Goal: Transaction & Acquisition: Purchase product/service

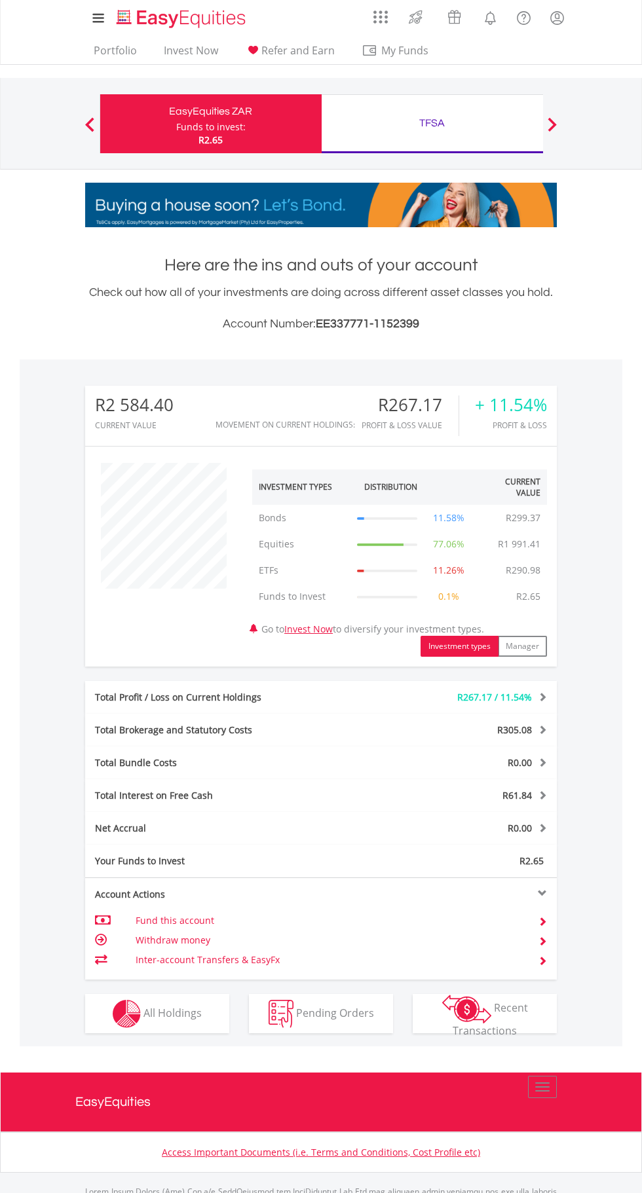
scroll to position [2, 0]
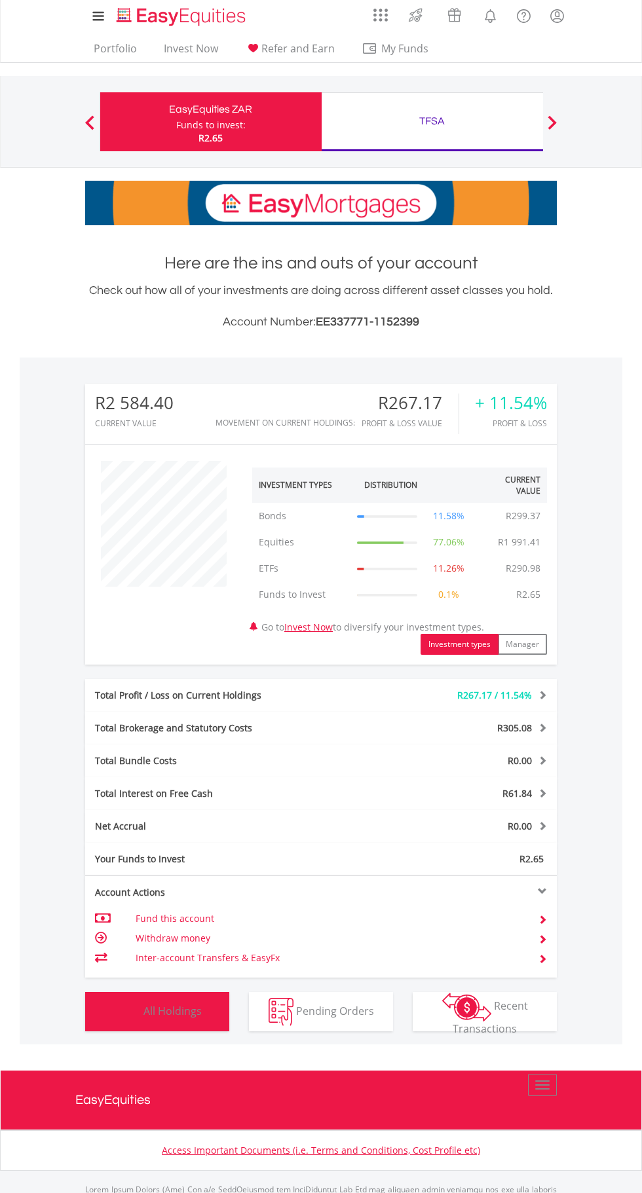
click at [178, 1010] on span "All Holdings" at bounding box center [172, 1010] width 58 height 14
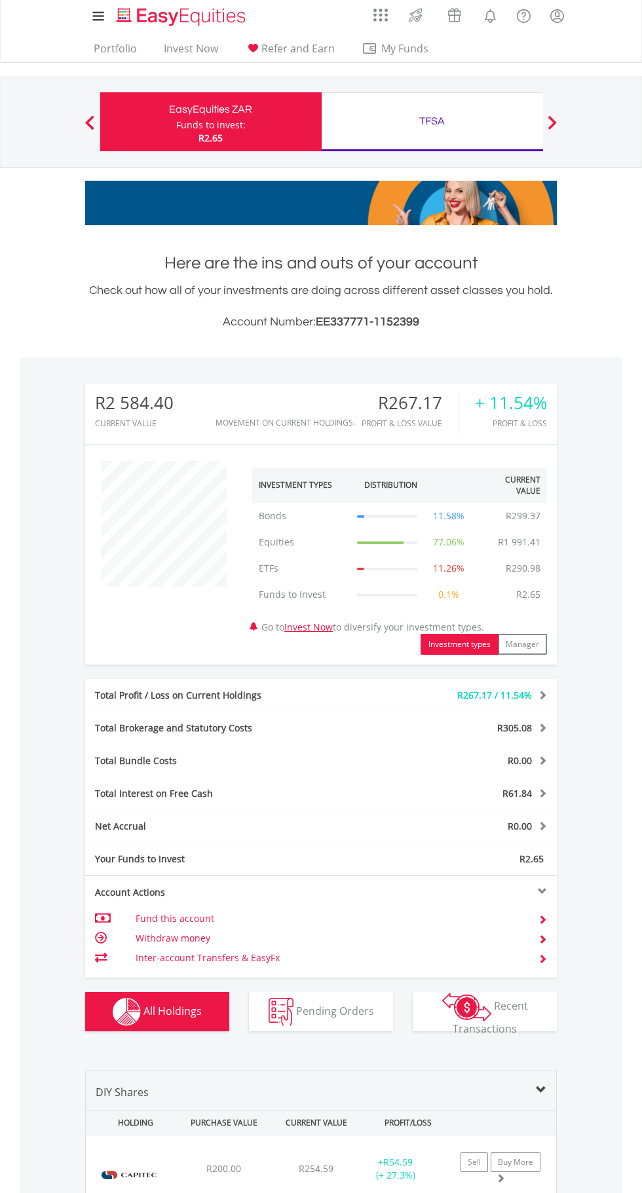
scroll to position [357, 0]
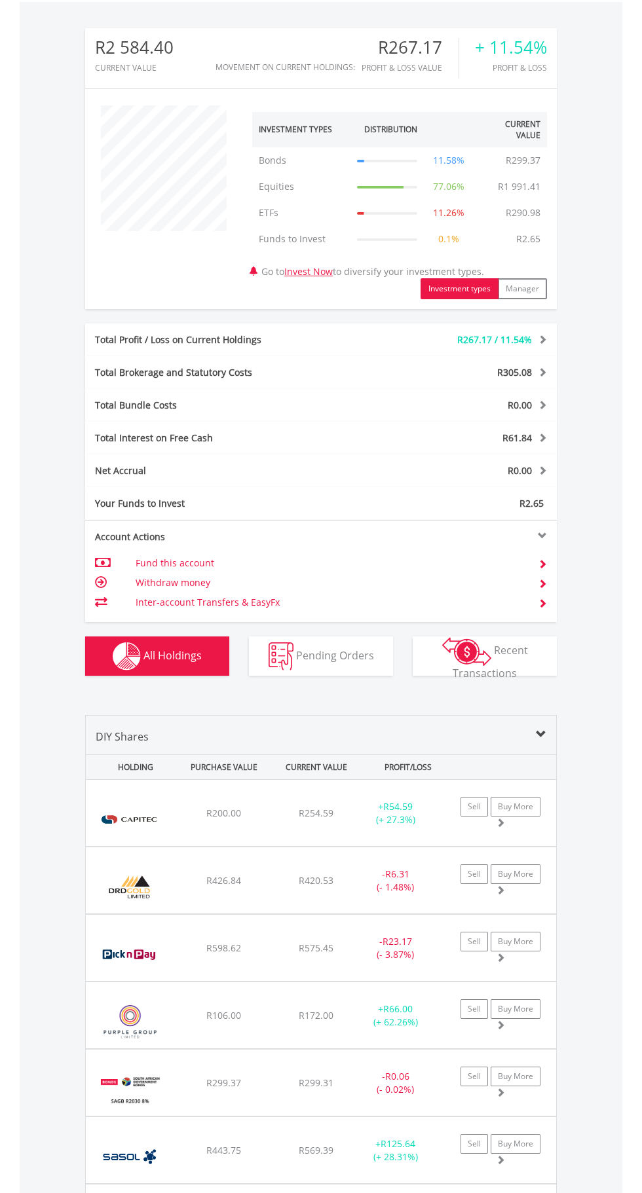
click at [168, 879] on div "DRD Gold Limited" at bounding box center [133, 886] width 82 height 53
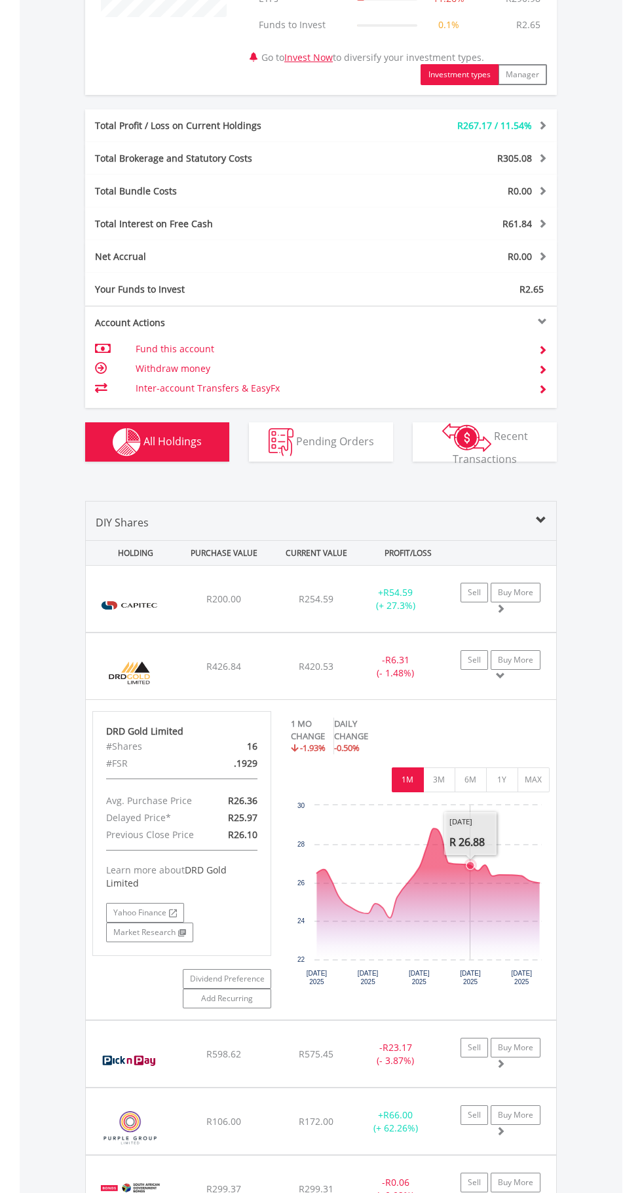
scroll to position [620, 0]
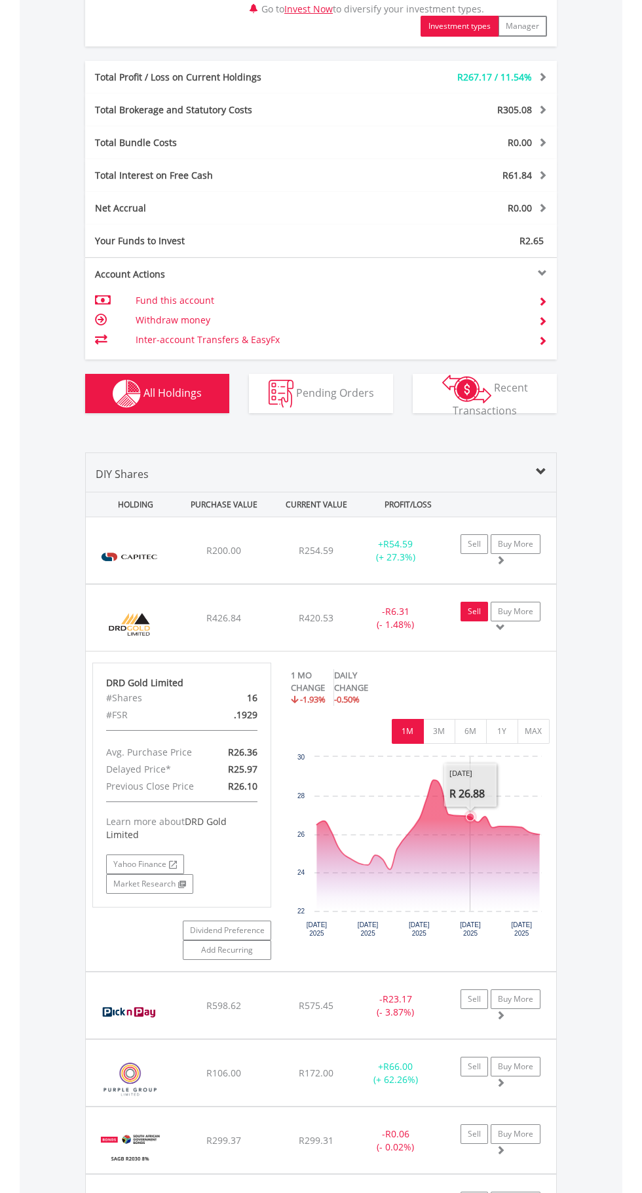
click at [473, 611] on link "Sell" at bounding box center [473, 612] width 27 height 20
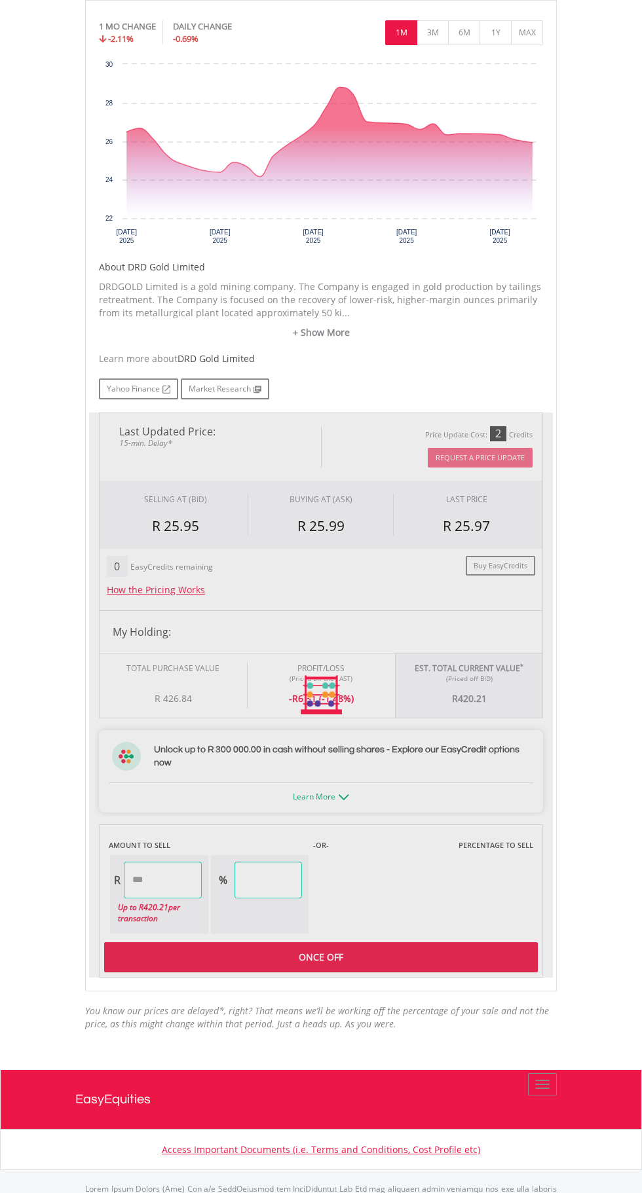
scroll to position [403, 0]
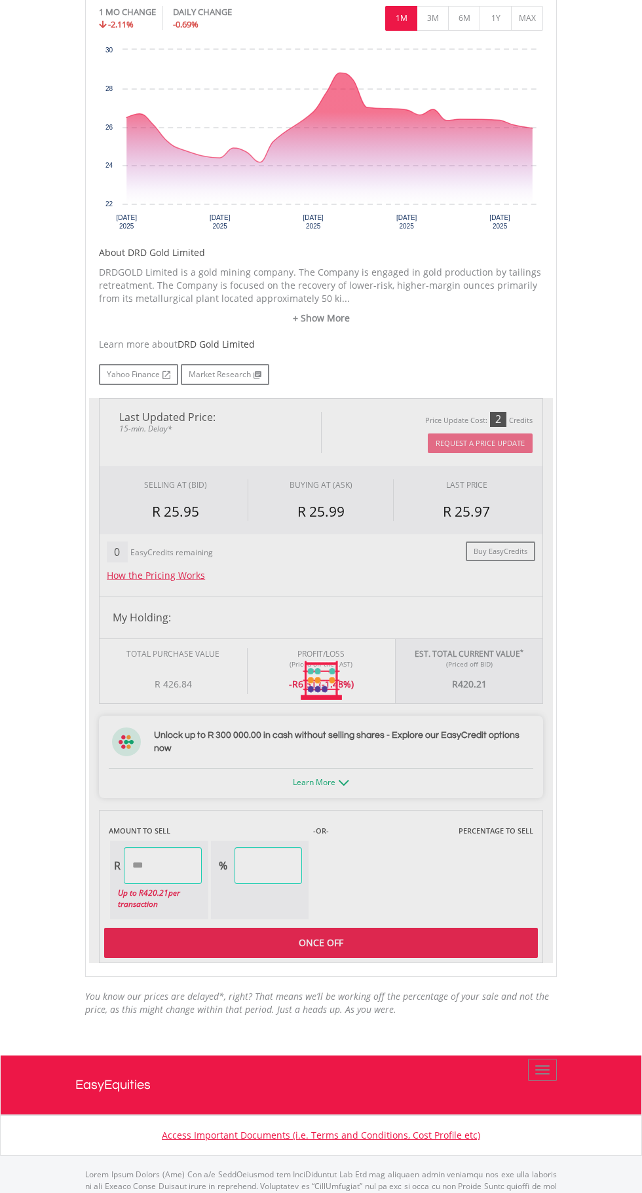
click at [172, 884] on div at bounding box center [320, 680] width 463 height 565
type input "******"
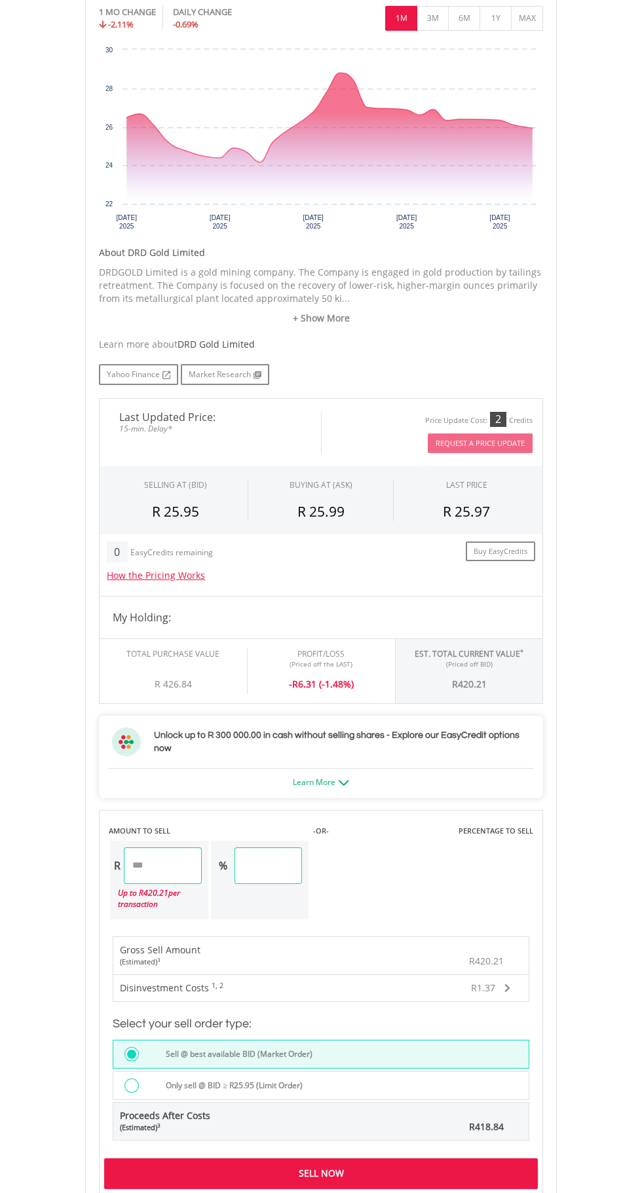
click at [198, 865] on input "******" at bounding box center [163, 865] width 78 height 37
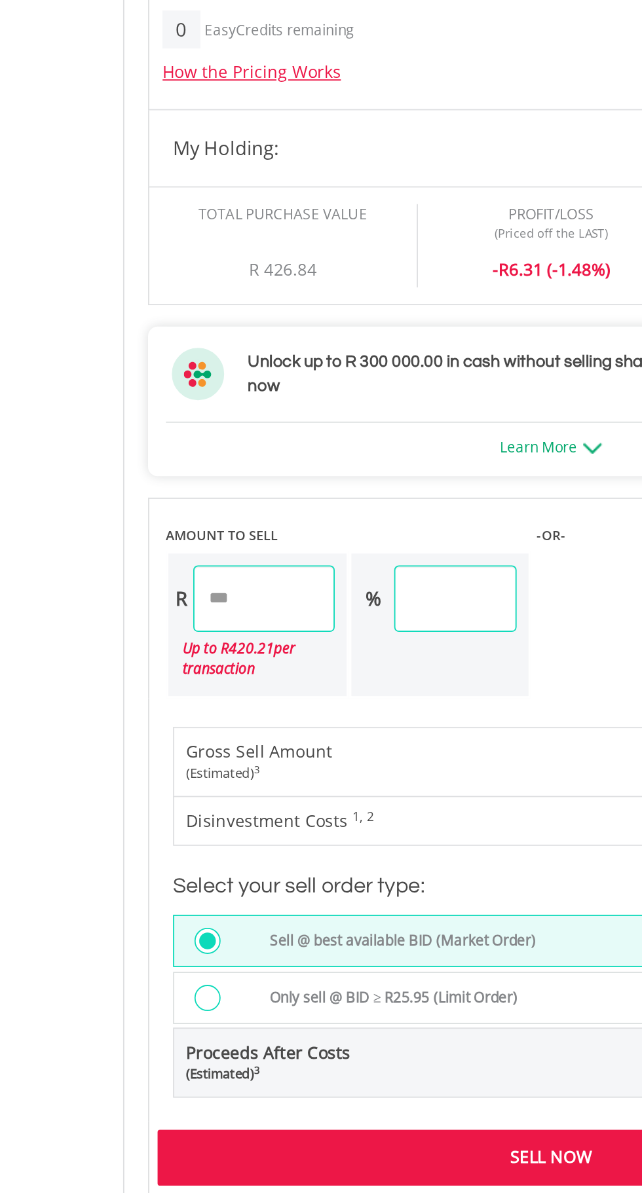
click at [54, 925] on body "My Investments Invest Now New Listings Sell My Recurring Investments Pending Or…" at bounding box center [321, 614] width 642 height 2034
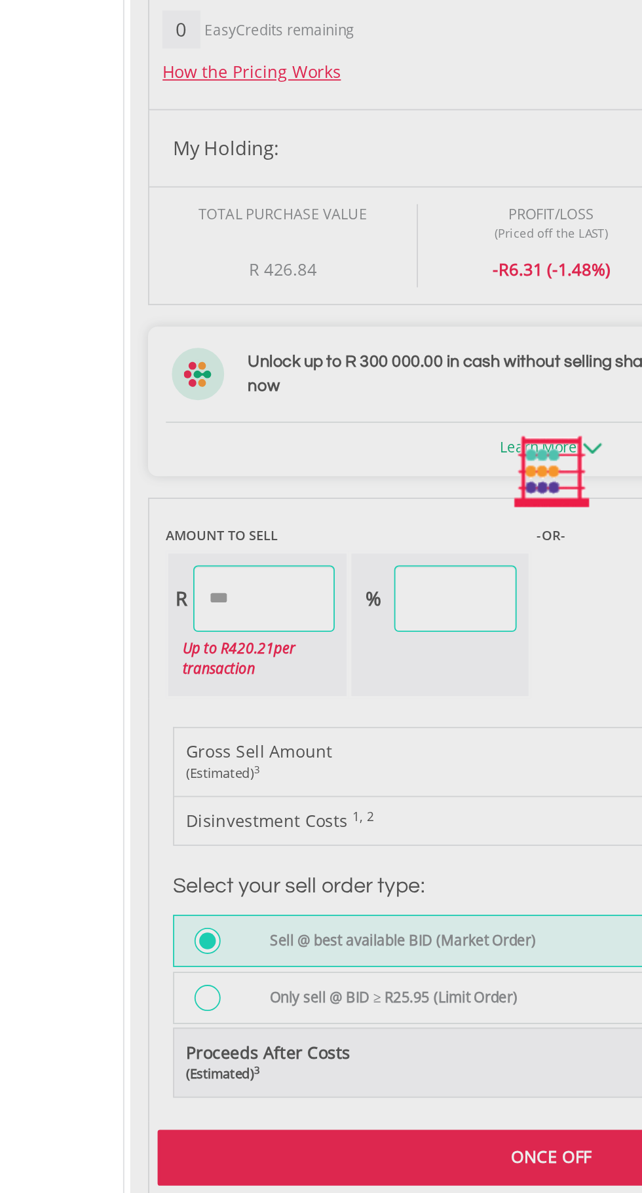
type input "******"
type input "*****"
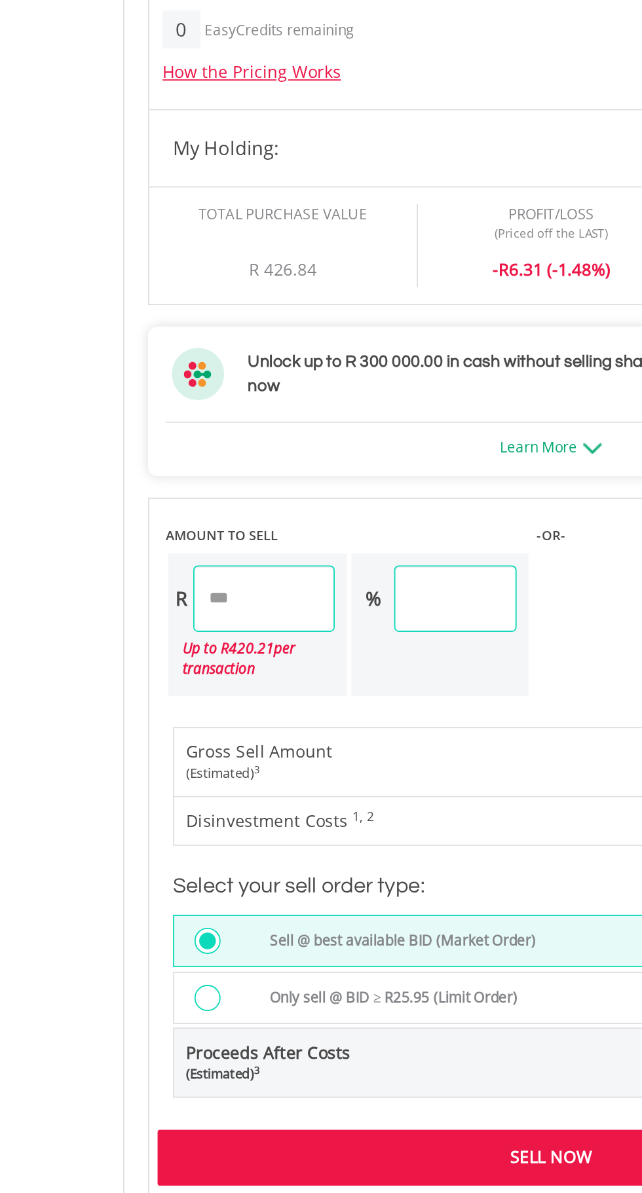
click at [346, 1171] on div "Sell Now" at bounding box center [320, 1173] width 433 height 30
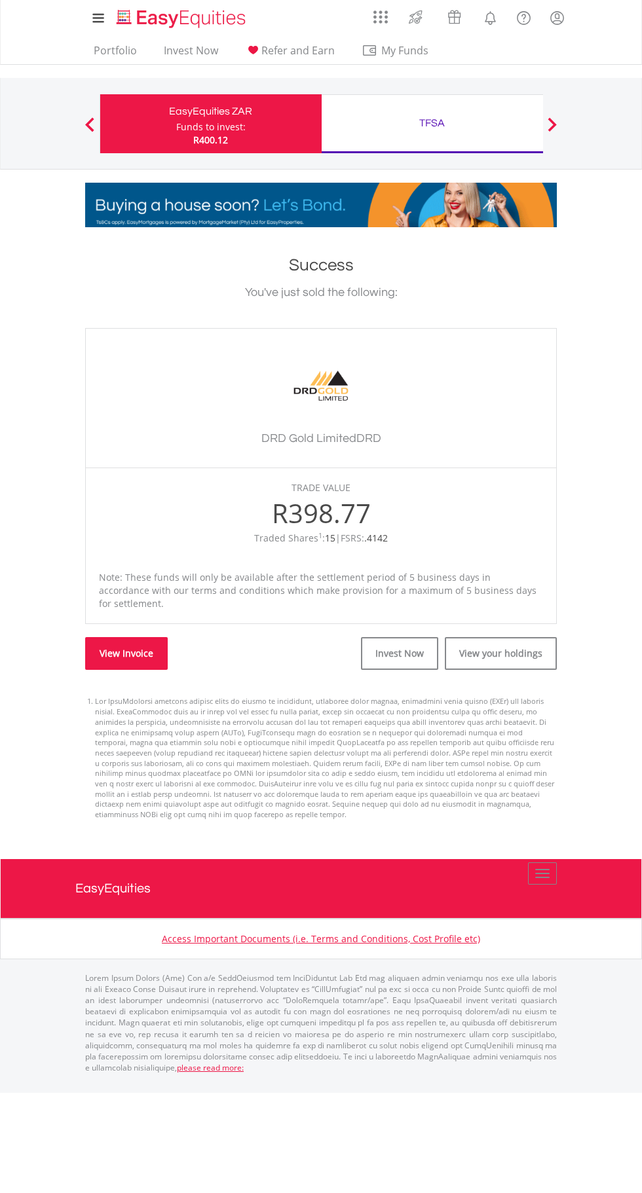
click at [149, 647] on link "View Invoice" at bounding box center [126, 653] width 82 height 33
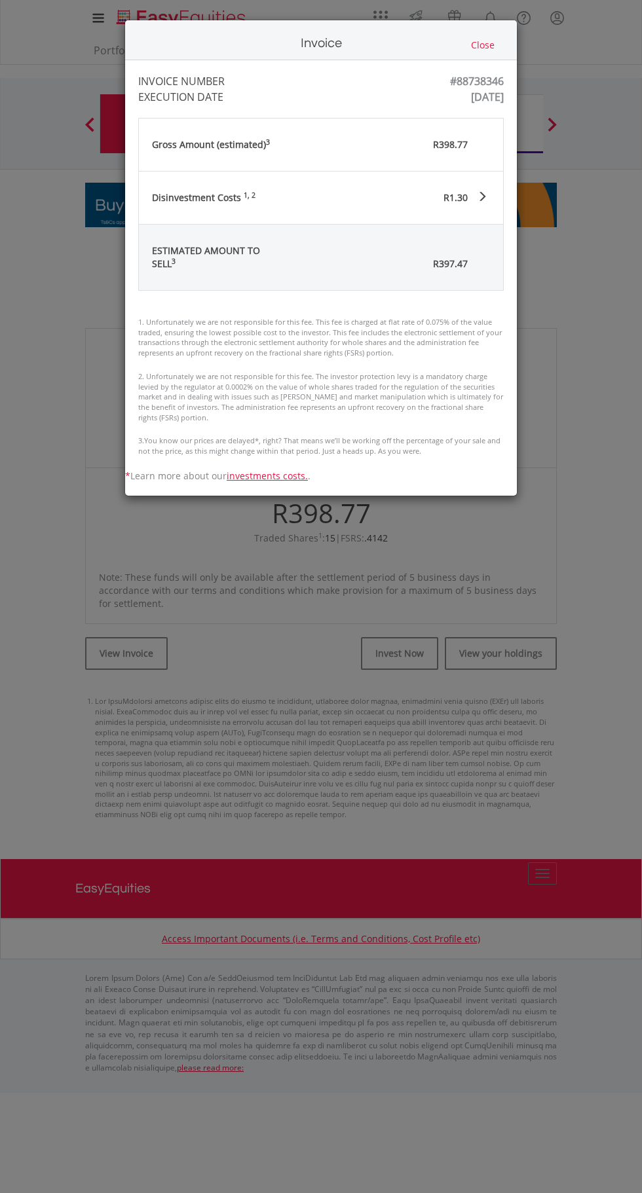
click at [161, 634] on div "Invoice Close INVOICE NUMBER #88738346 EXECUTION DATE Wed Aug 20 10:50:15 UTC 2…" at bounding box center [321, 596] width 642 height 1193
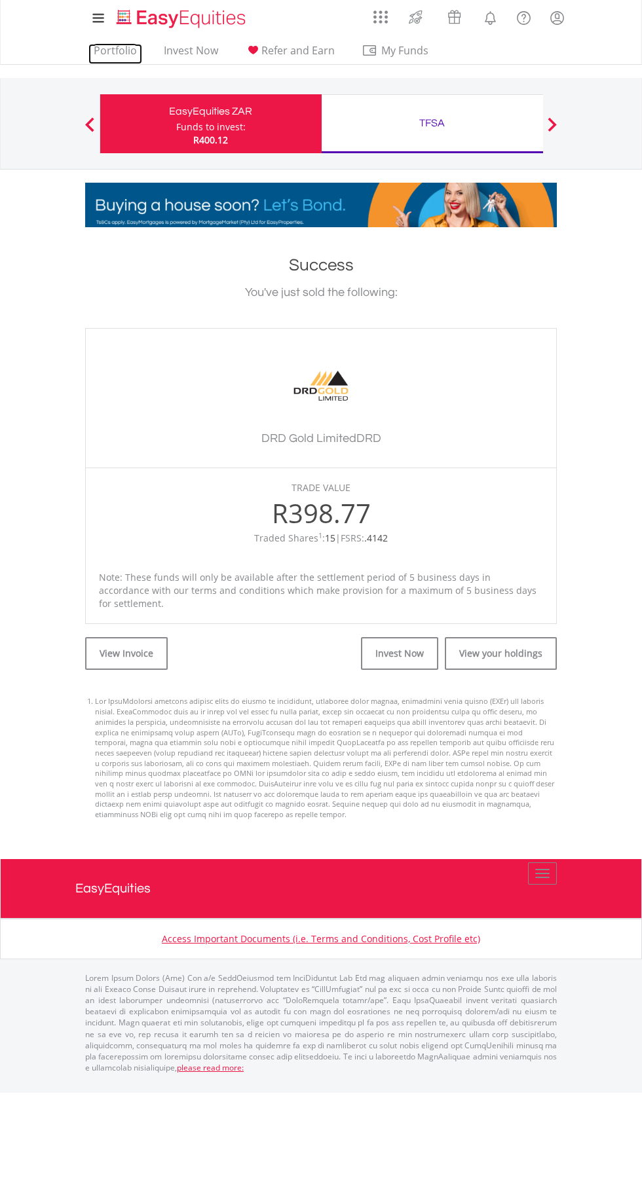
click at [127, 49] on link "Portfolio" at bounding box center [115, 54] width 54 height 20
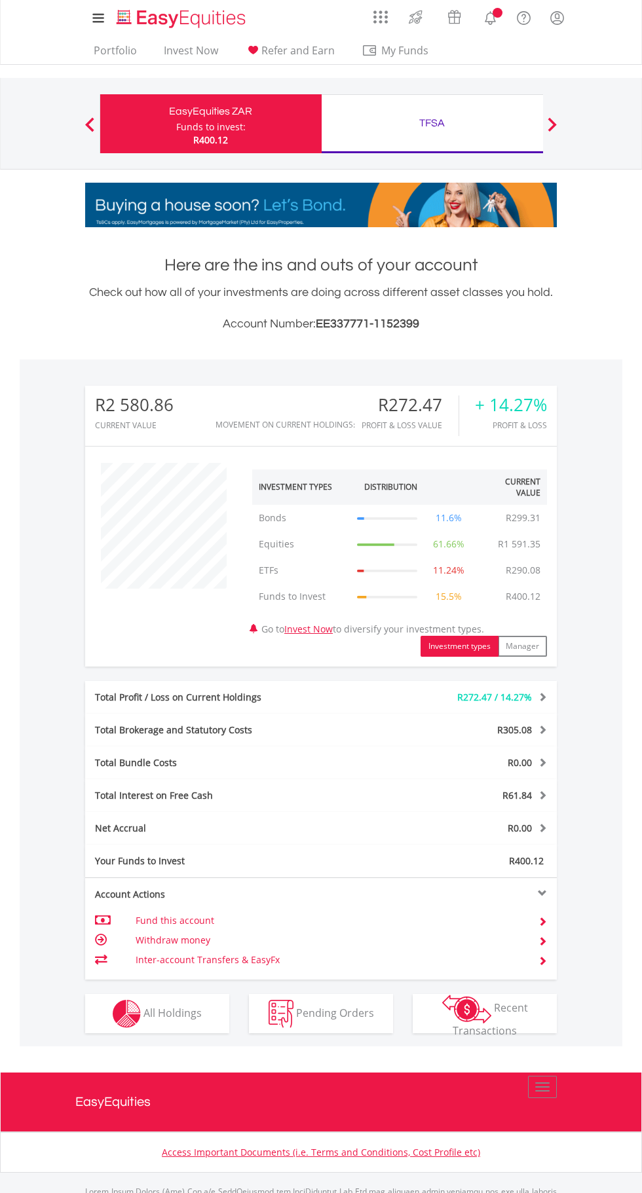
scroll to position [126, 157]
click at [622, 324] on body "My Investments Invest Now New Listings Sell My Recurring Investments Pending Or…" at bounding box center [321, 653] width 642 height 1306
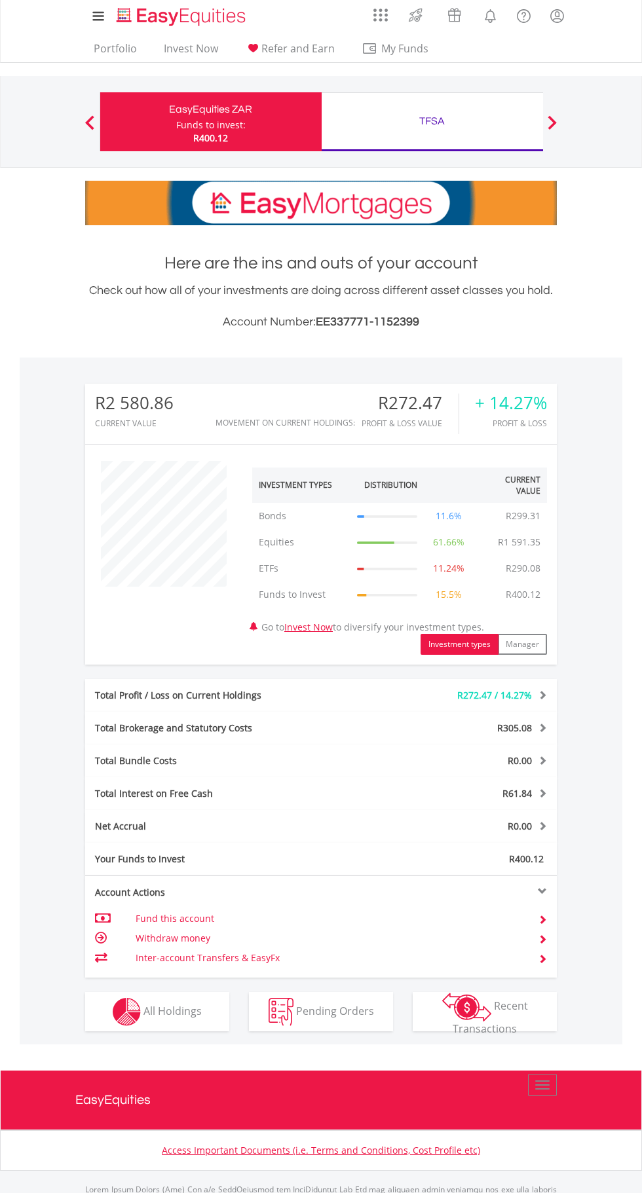
scroll to position [0, 0]
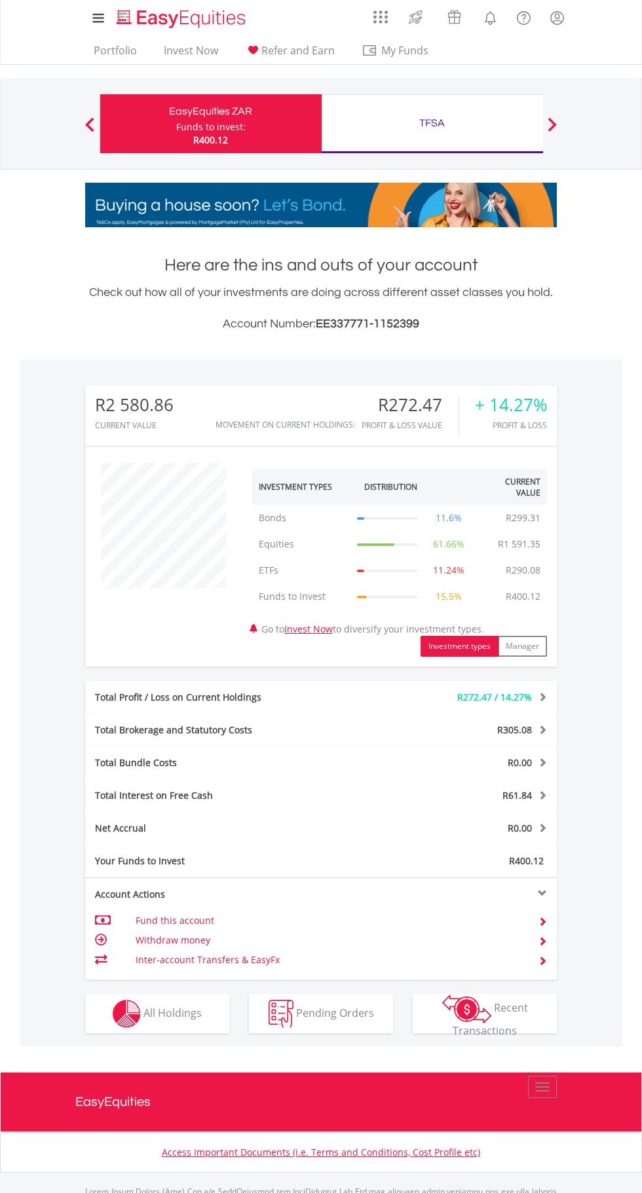
click at [556, 18] on lord-icon "My Profile" at bounding box center [557, 18] width 16 height 16
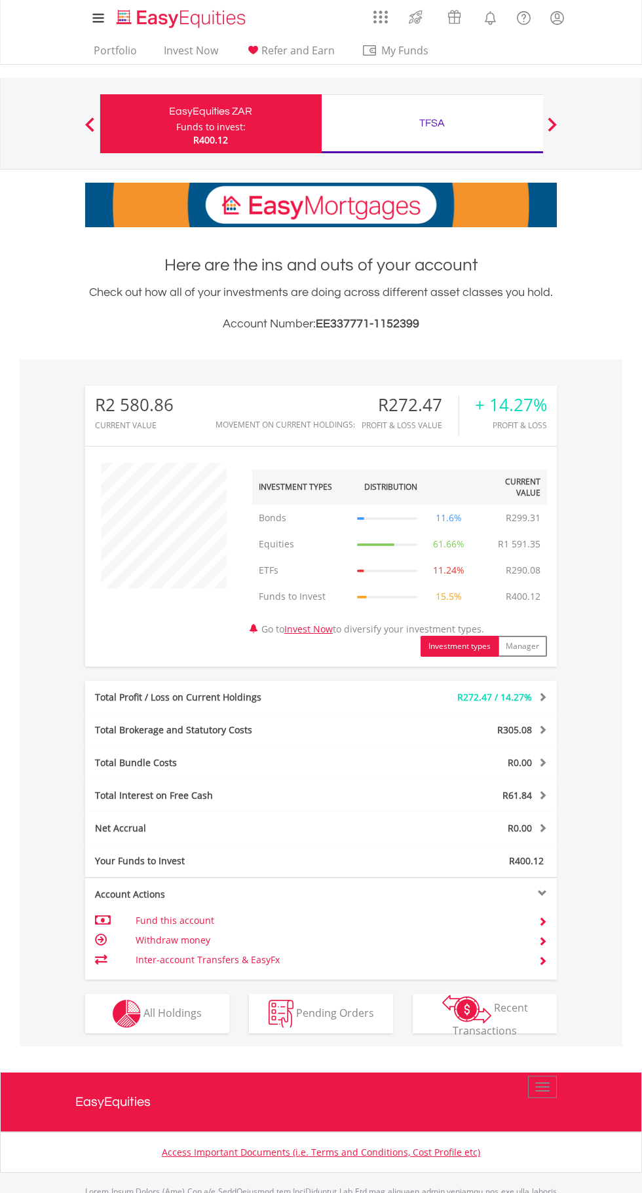
click at [416, 50] on span "My Funds" at bounding box center [404, 50] width 86 height 17
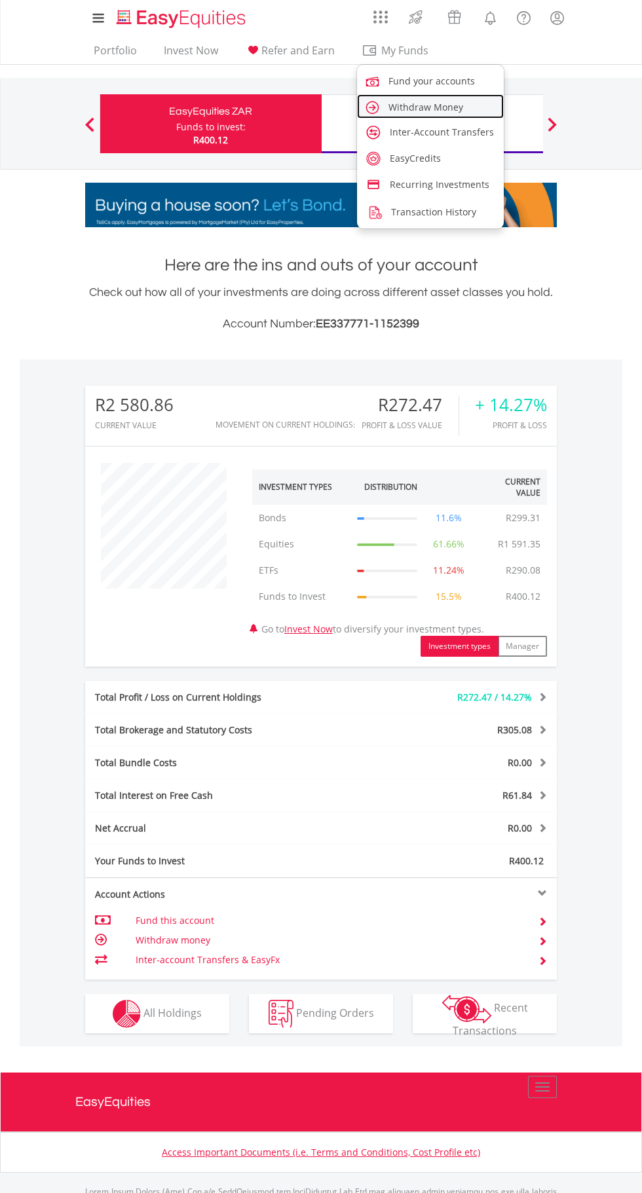
click at [472, 106] on link "Withdraw Money" at bounding box center [430, 106] width 147 height 24
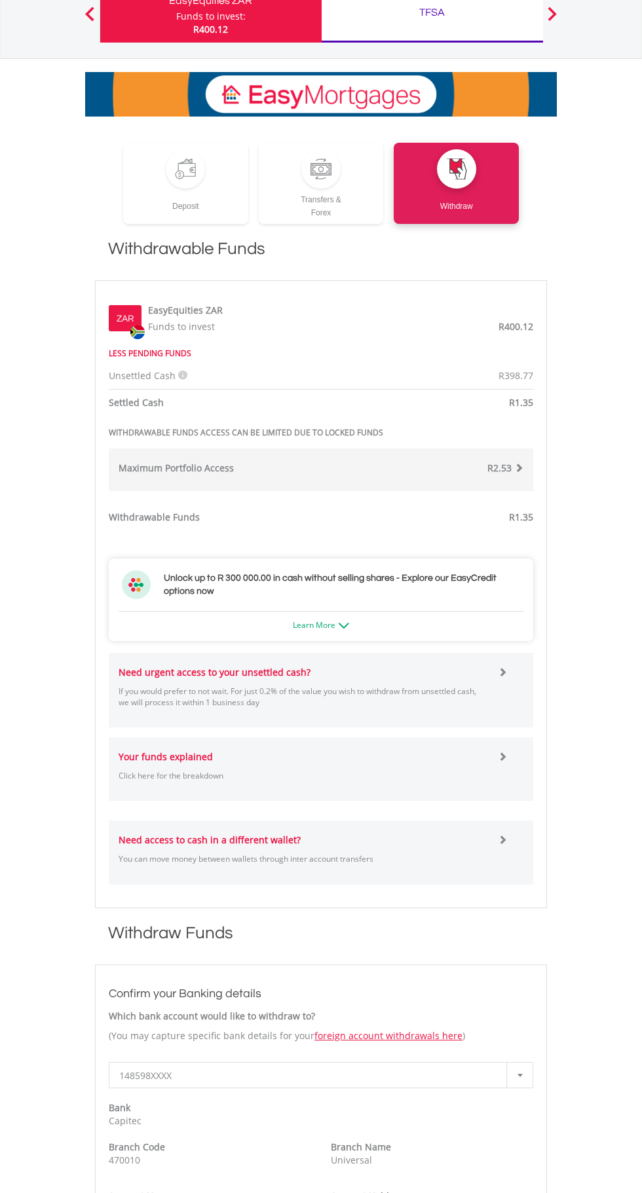
scroll to position [117, 0]
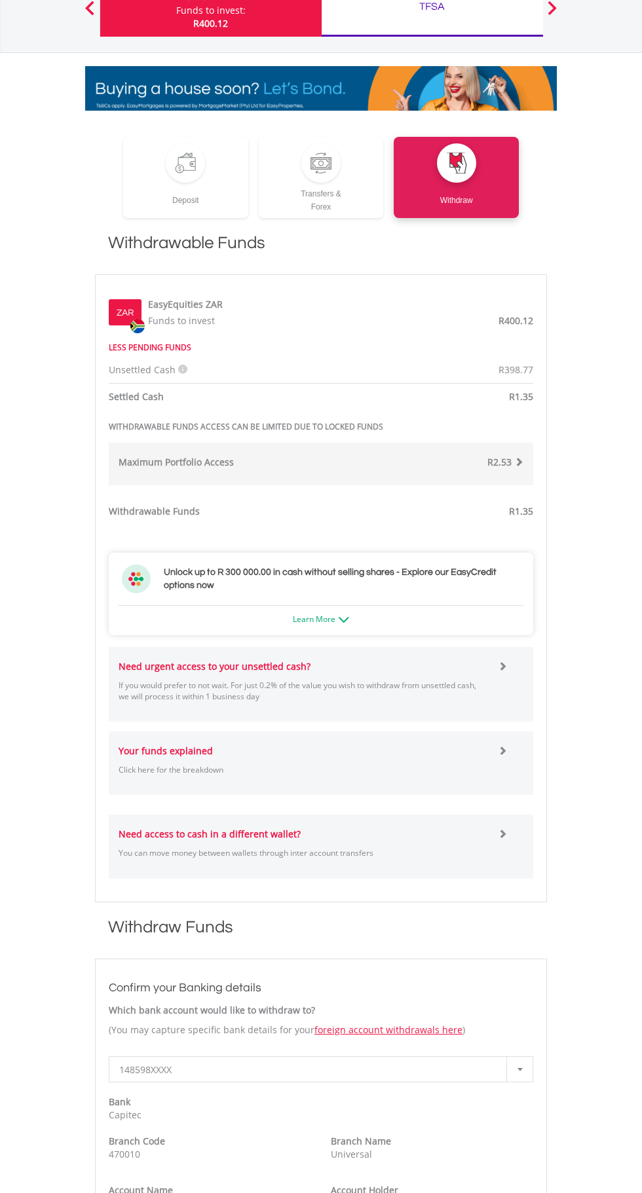
click at [289, 664] on strong "Need urgent access to your unsettled cash?" at bounding box center [214, 666] width 192 height 12
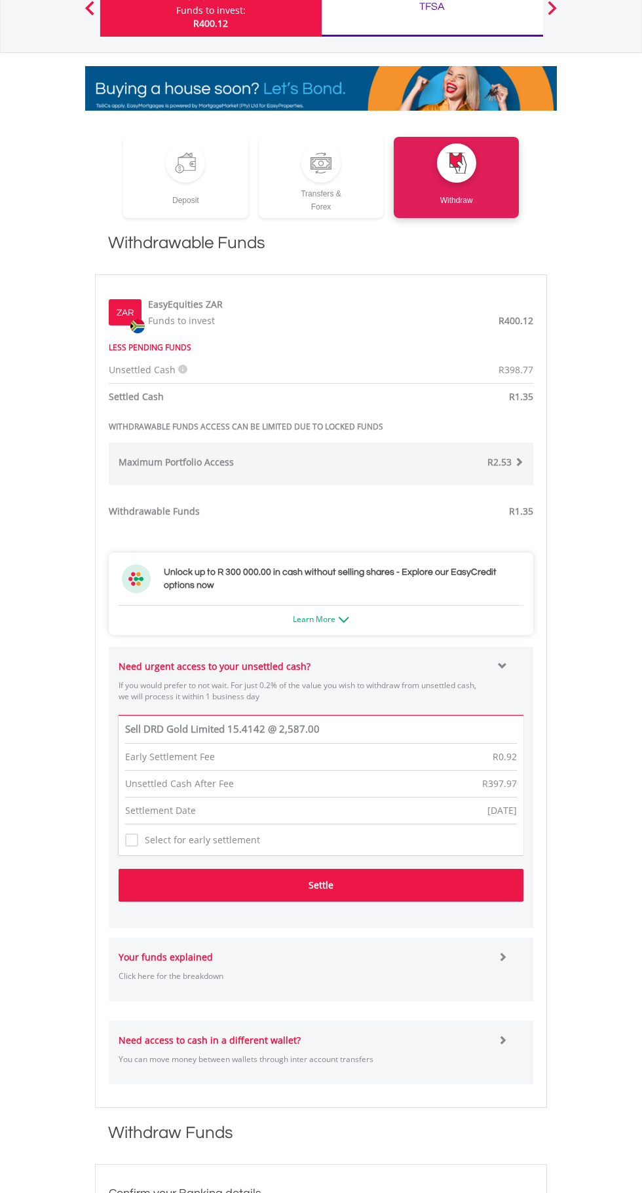
click at [384, 893] on button "Settle" at bounding box center [320, 885] width 405 height 33
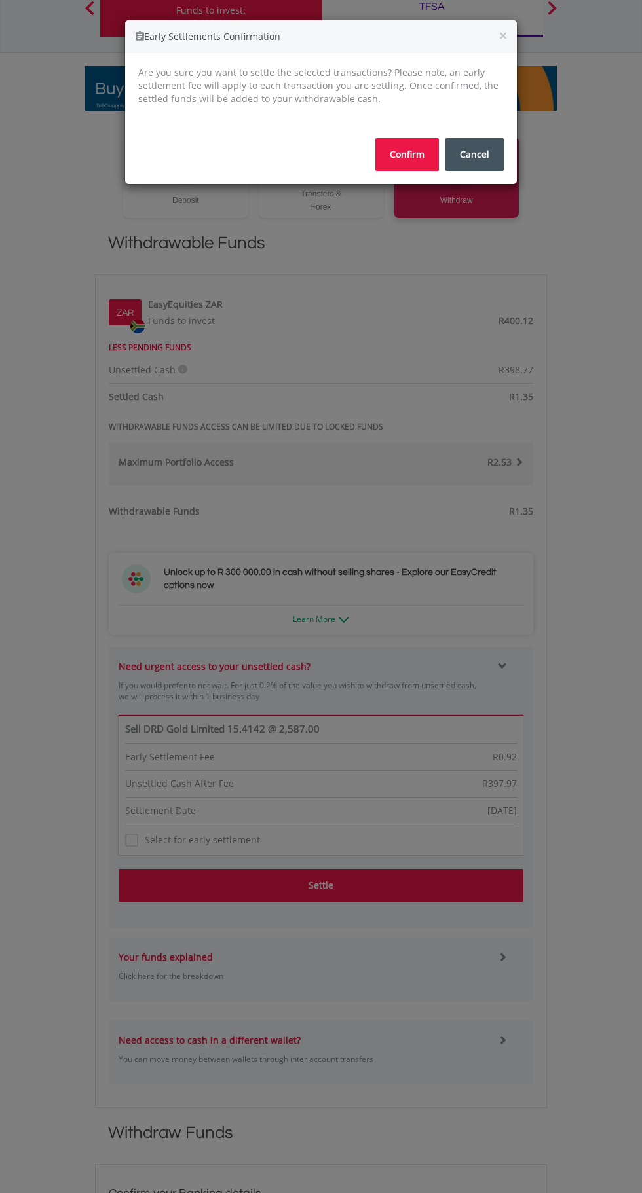
click at [410, 156] on button "Confirm" at bounding box center [406, 154] width 63 height 33
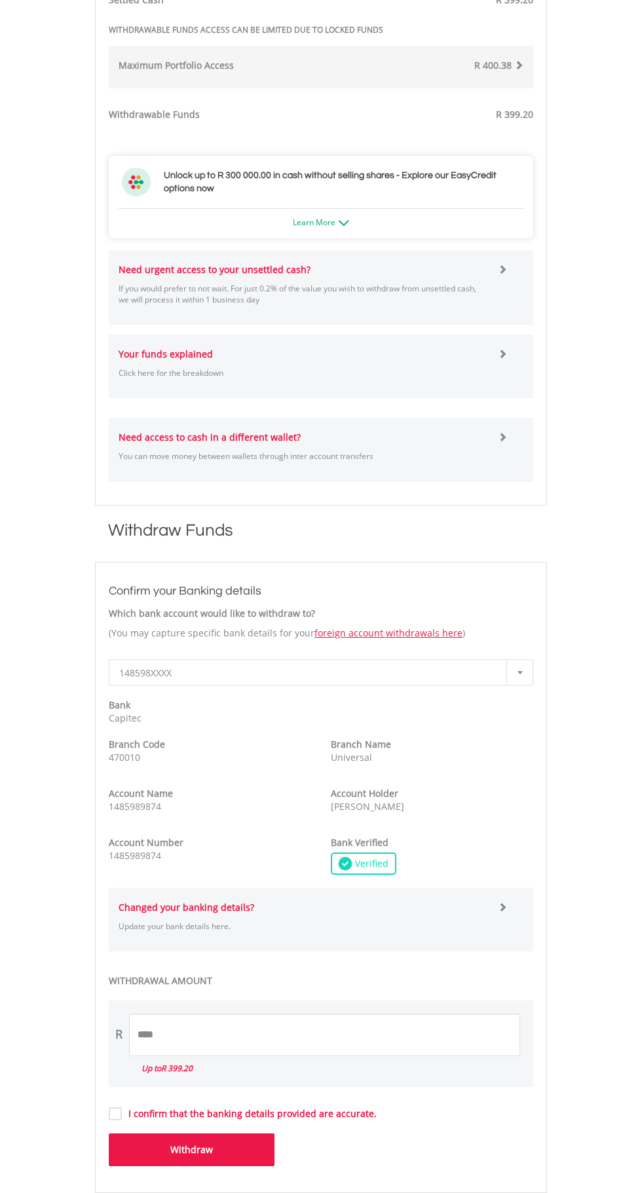
scroll to position [573, 0]
click at [396, 1035] on input "****" at bounding box center [324, 1034] width 391 height 43
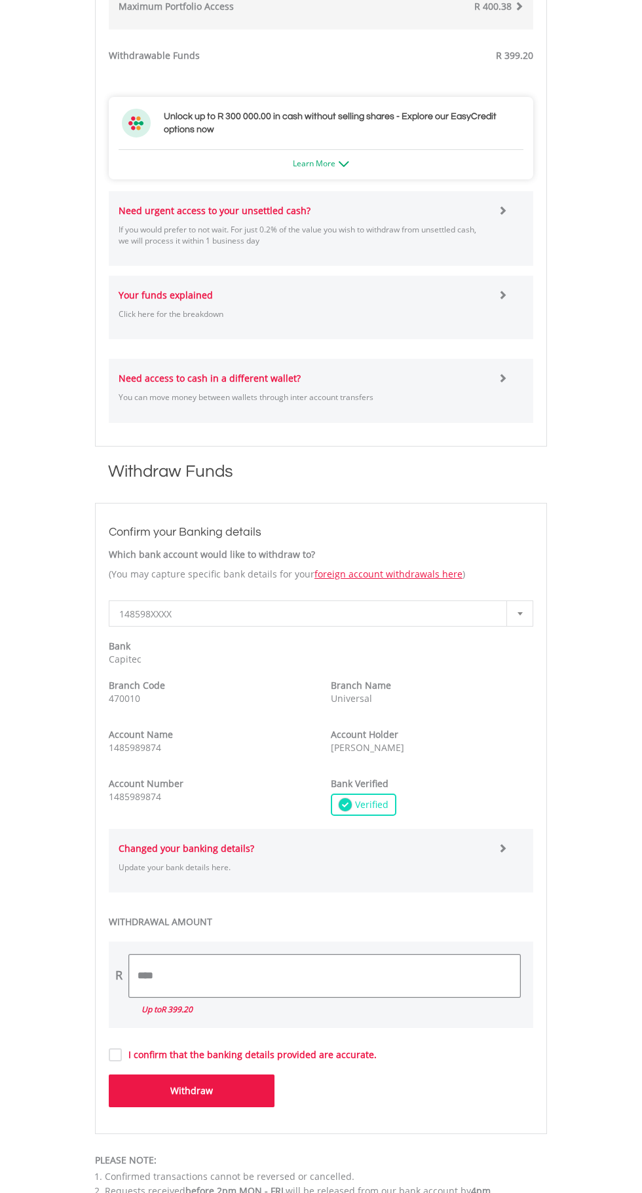
scroll to position [672, 0]
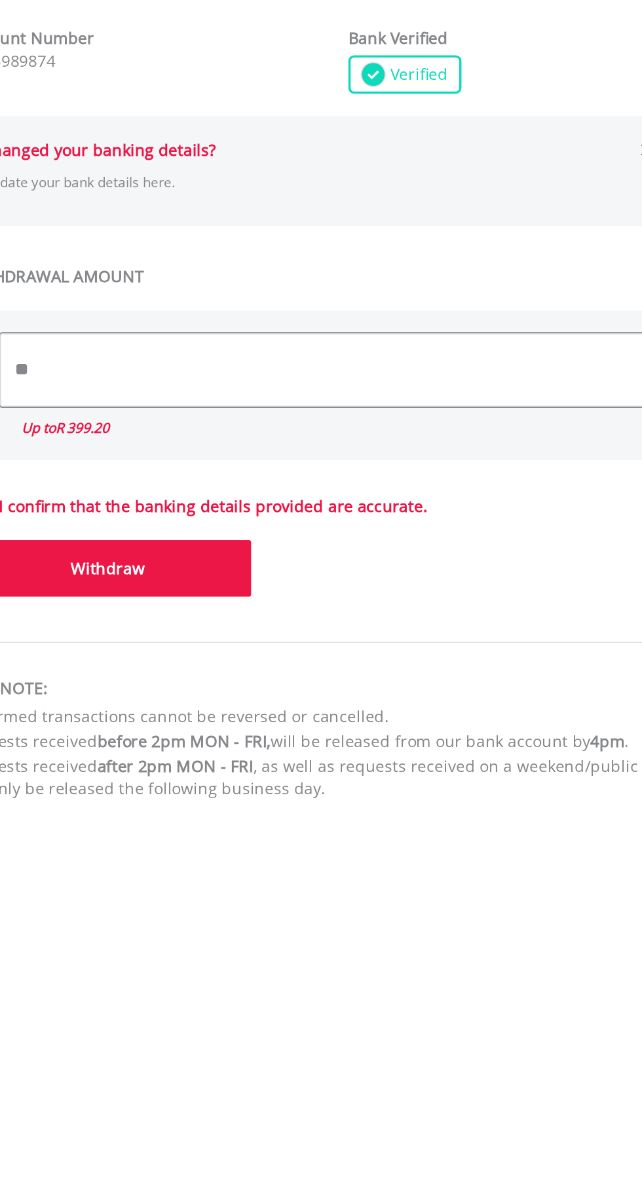
type input "*"
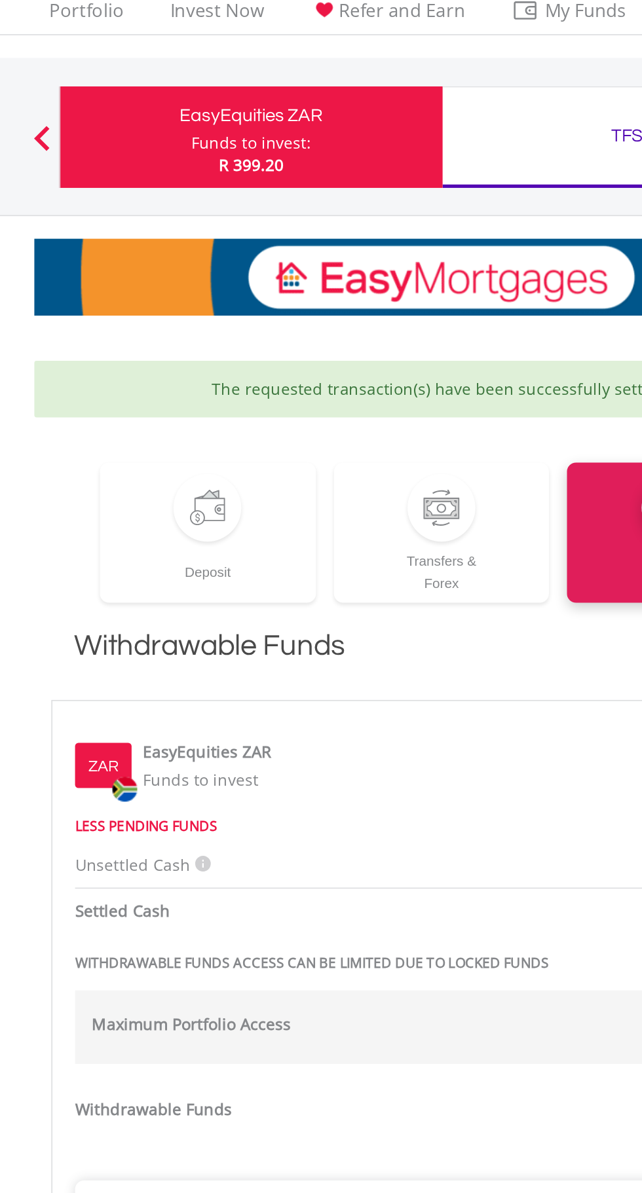
scroll to position [0, 0]
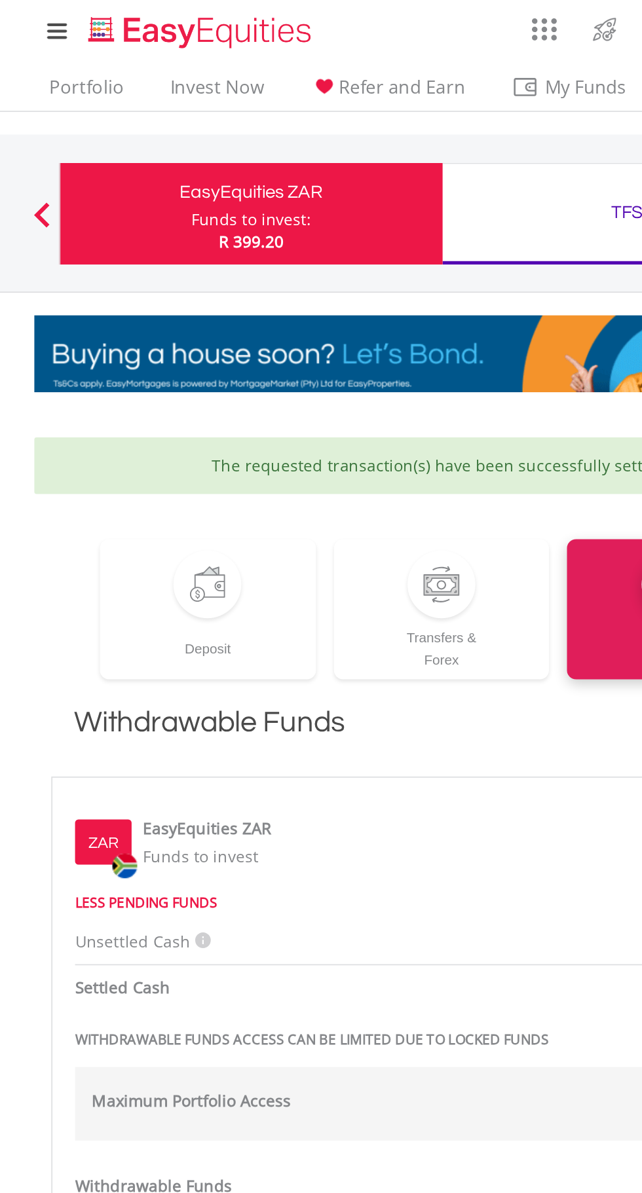
click at [410, 45] on span "My Funds" at bounding box center [404, 50] width 86 height 17
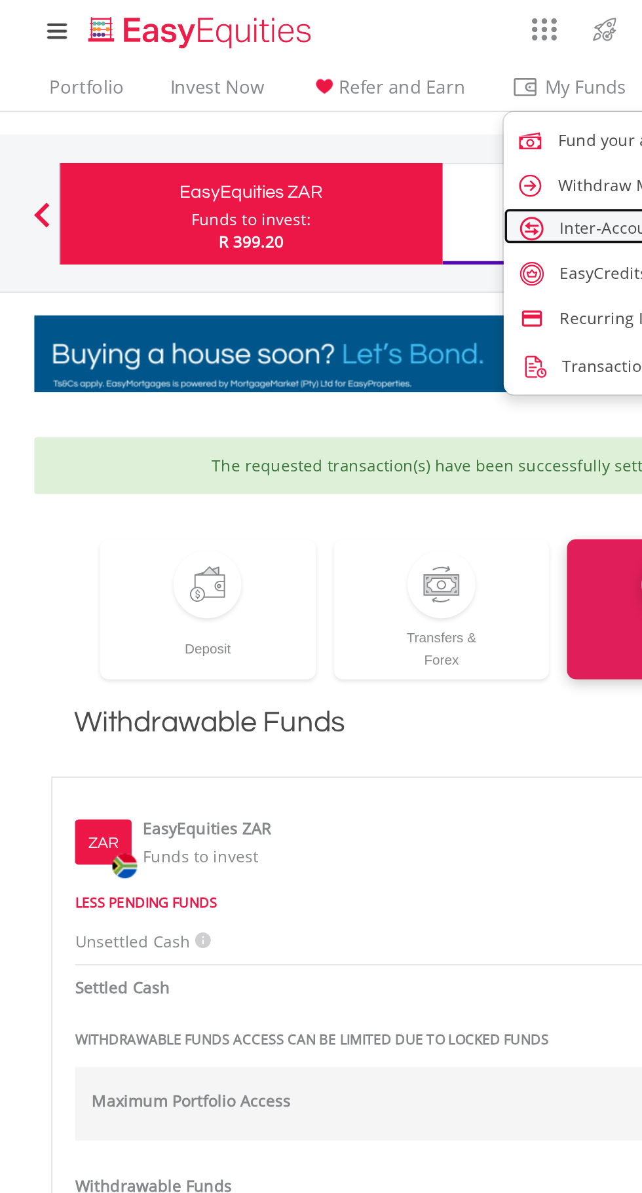
click at [411, 128] on span "Inter-Account Transfers" at bounding box center [441, 132] width 104 height 12
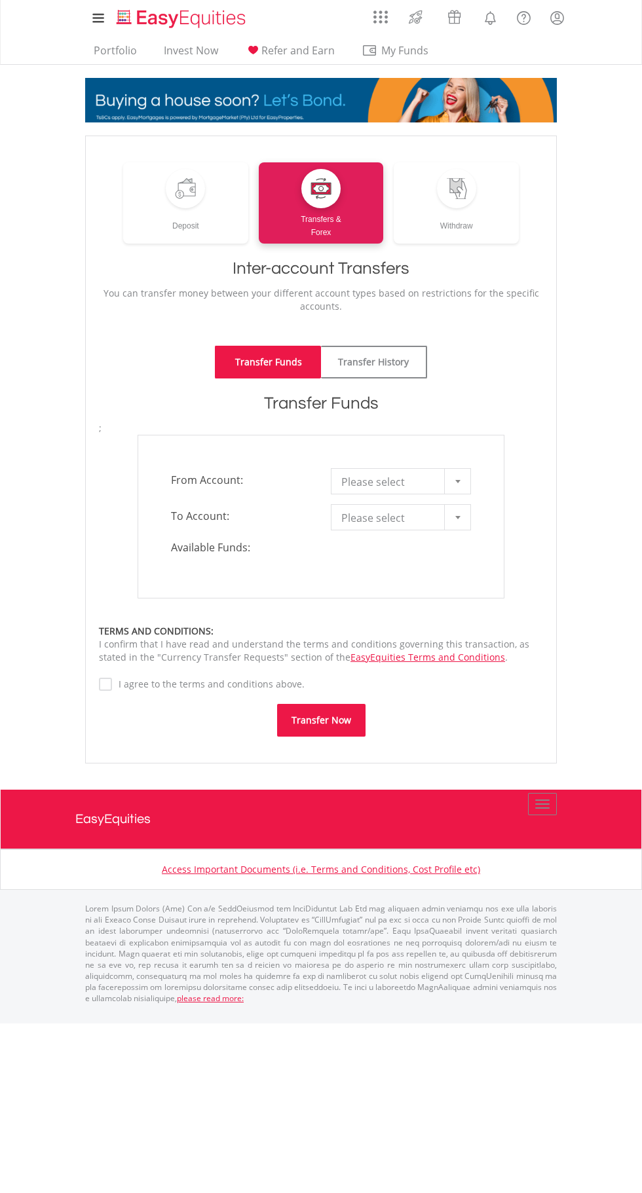
click at [457, 481] on b at bounding box center [457, 481] width 5 height 3
click at [447, 632] on div "TERMS AND CONDITIONS:" at bounding box center [321, 630] width 444 height 13
click at [441, 526] on link "Please select" at bounding box center [401, 517] width 140 height 26
click at [432, 573] on div "**********" at bounding box center [320, 517] width 367 height 164
type input "*"
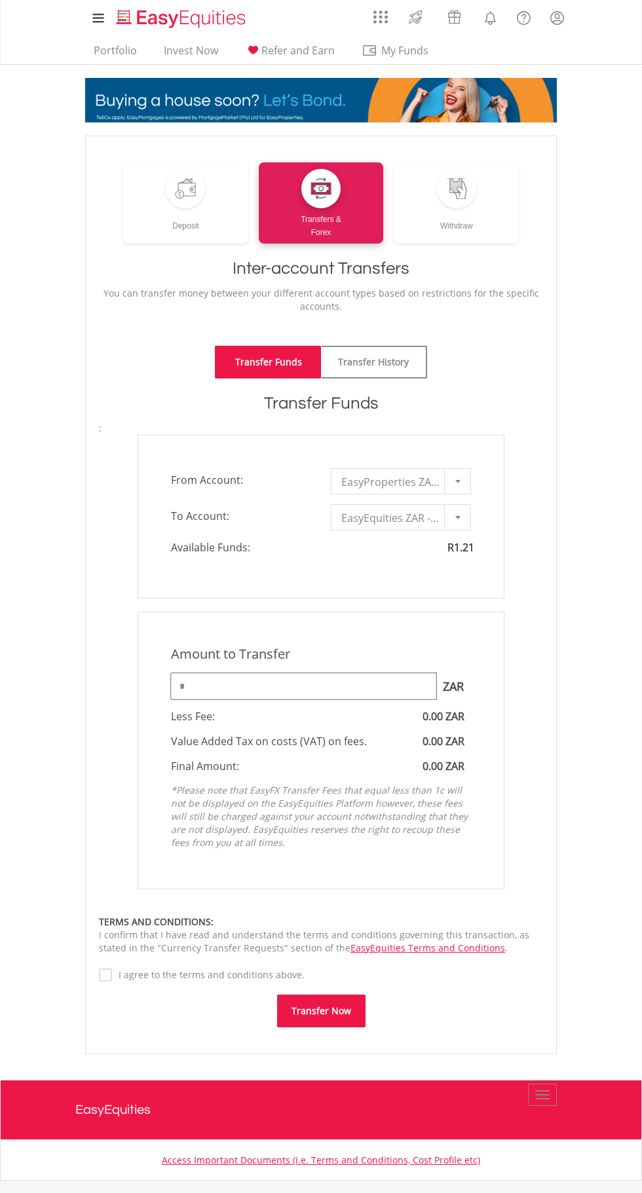
click at [374, 689] on input "*" at bounding box center [303, 686] width 265 height 26
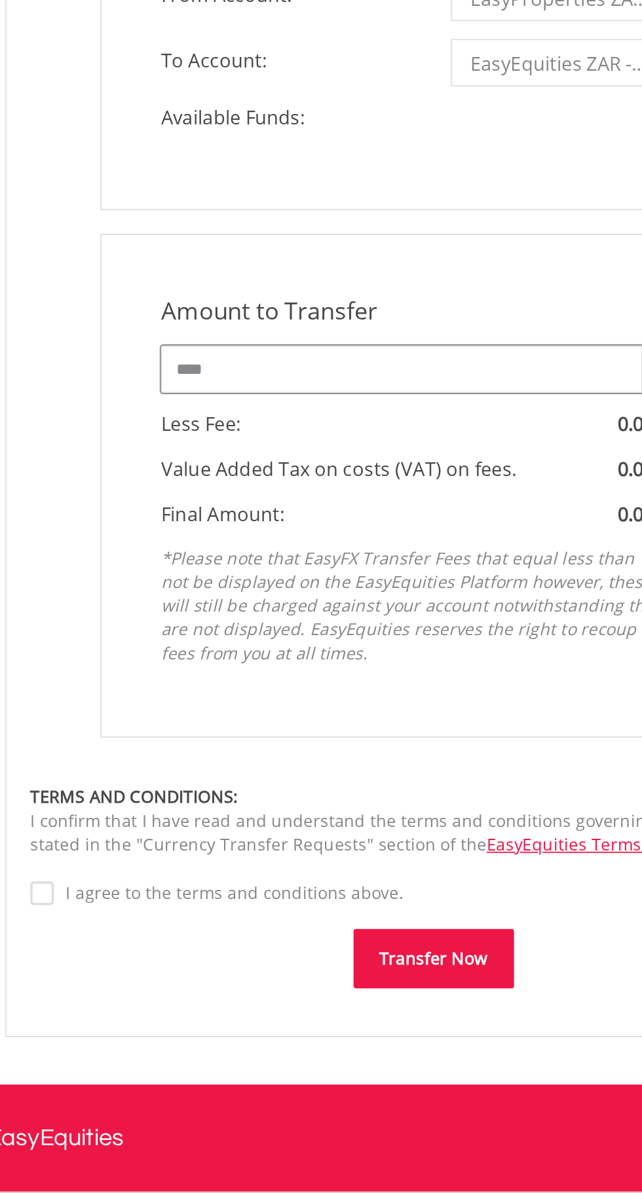
type input "****"
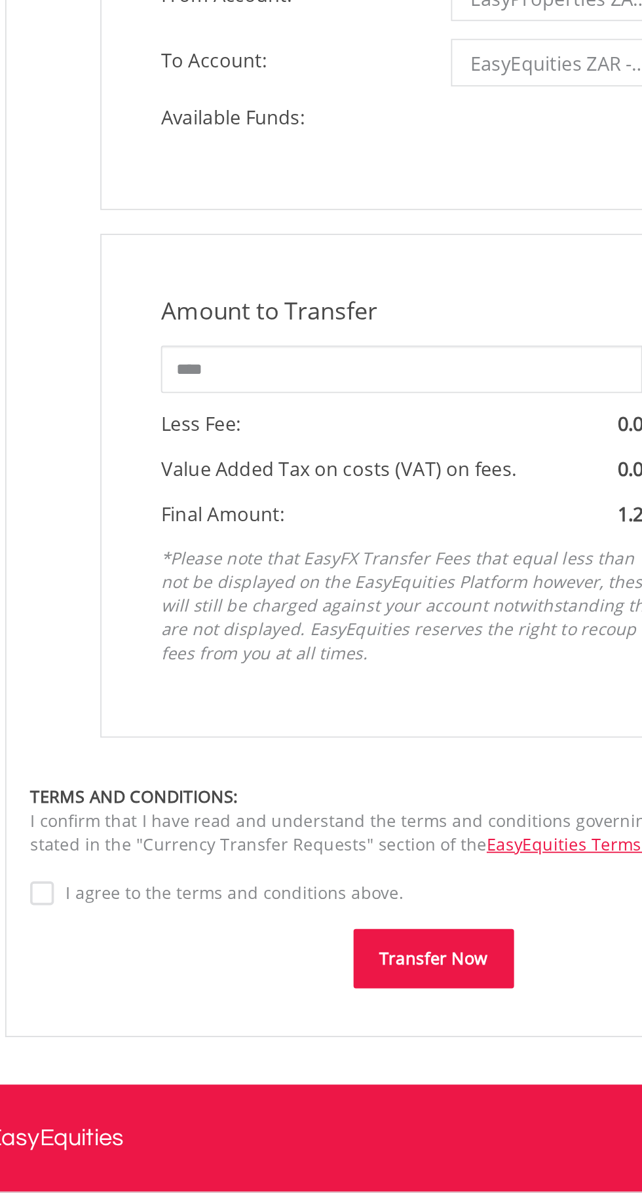
click at [335, 1007] on button "Transfer Now" at bounding box center [321, 1010] width 88 height 33
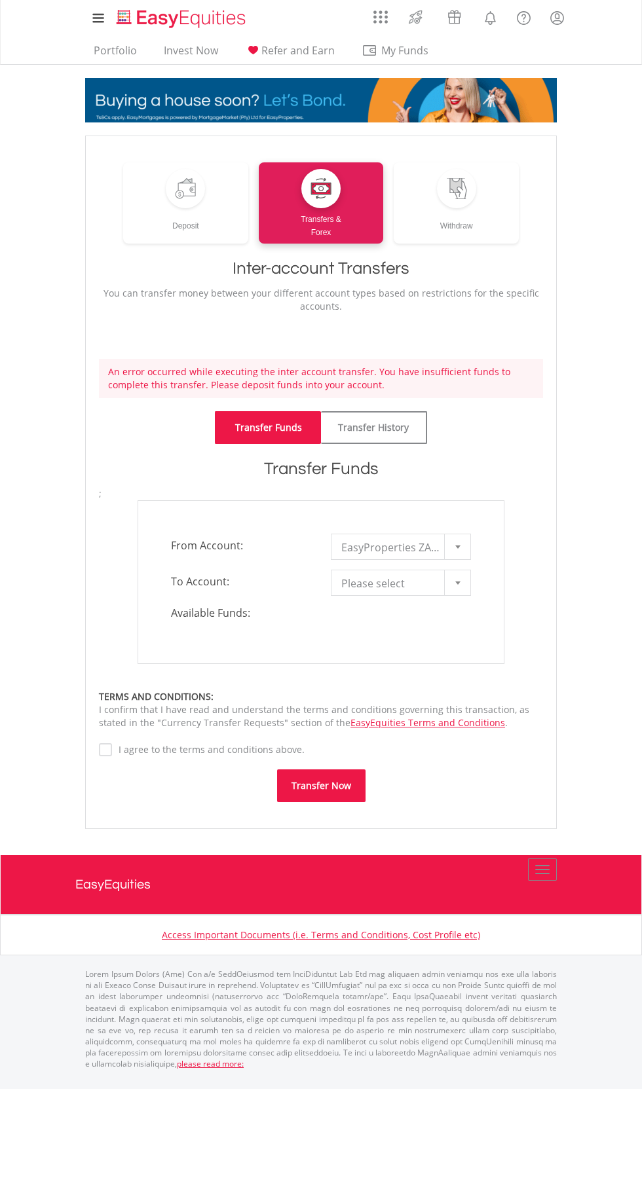
click at [439, 585] on span "Please select" at bounding box center [390, 583] width 99 height 26
click at [445, 590] on div at bounding box center [457, 582] width 26 height 25
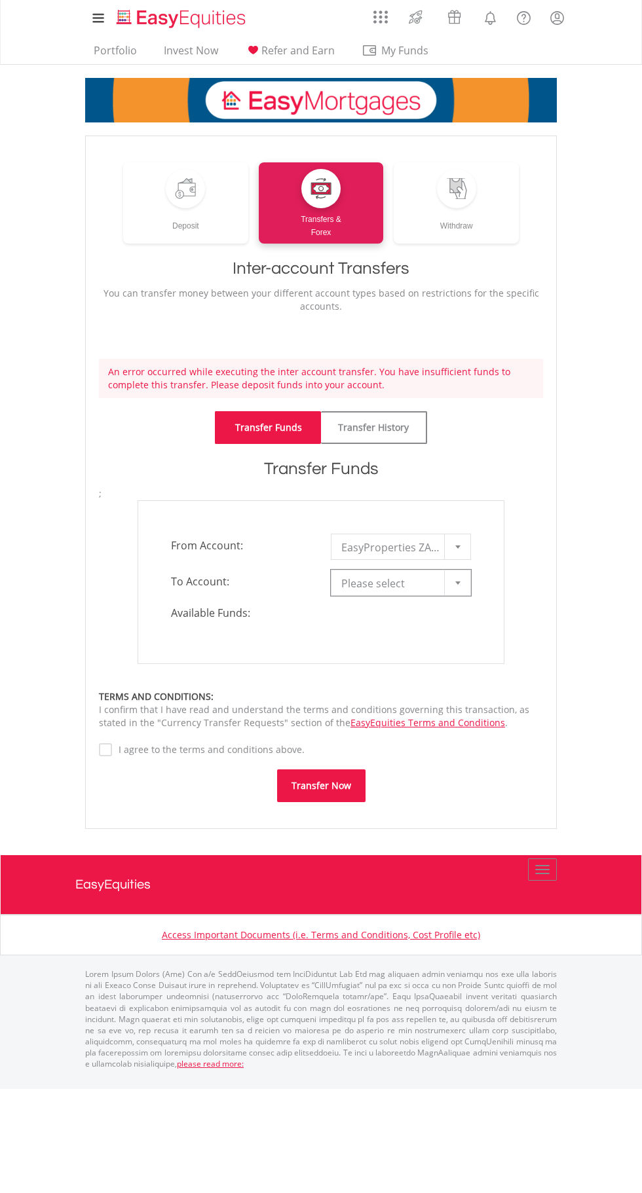
click at [457, 547] on b at bounding box center [457, 546] width 5 height 3
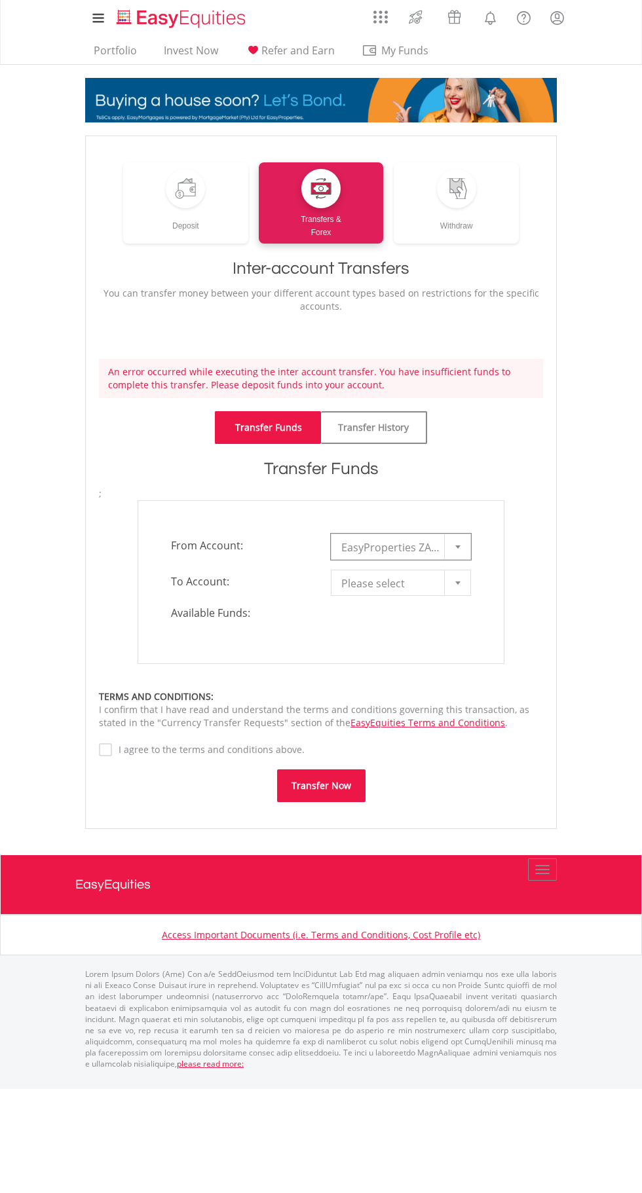
click at [418, 704] on div "TERMS AND CONDITIONS: I confirm that I have read and understand the terms and c…" at bounding box center [321, 709] width 444 height 39
click at [123, 55] on link "Portfolio" at bounding box center [115, 54] width 54 height 20
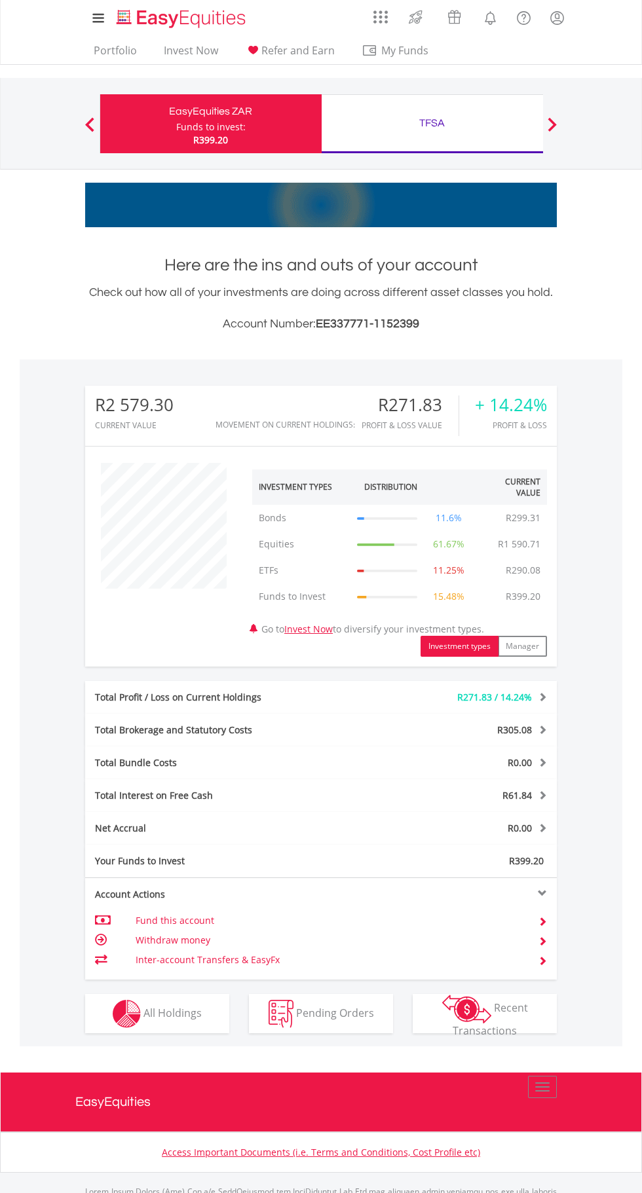
scroll to position [2, 0]
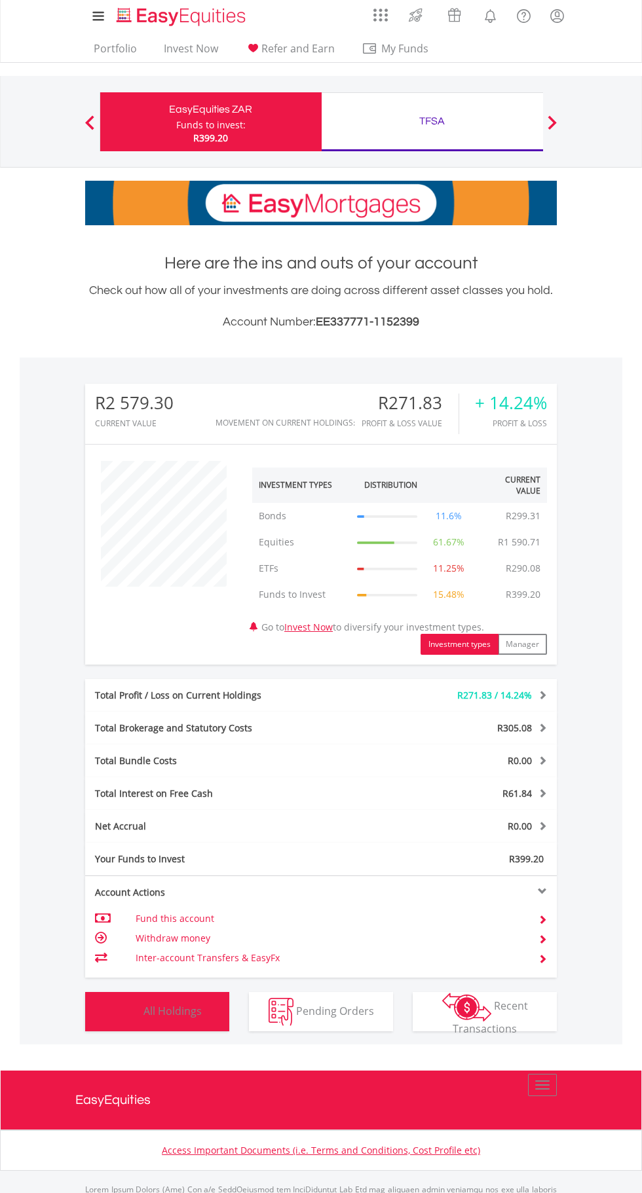
click at [185, 1013] on span "All Holdings" at bounding box center [172, 1010] width 58 height 14
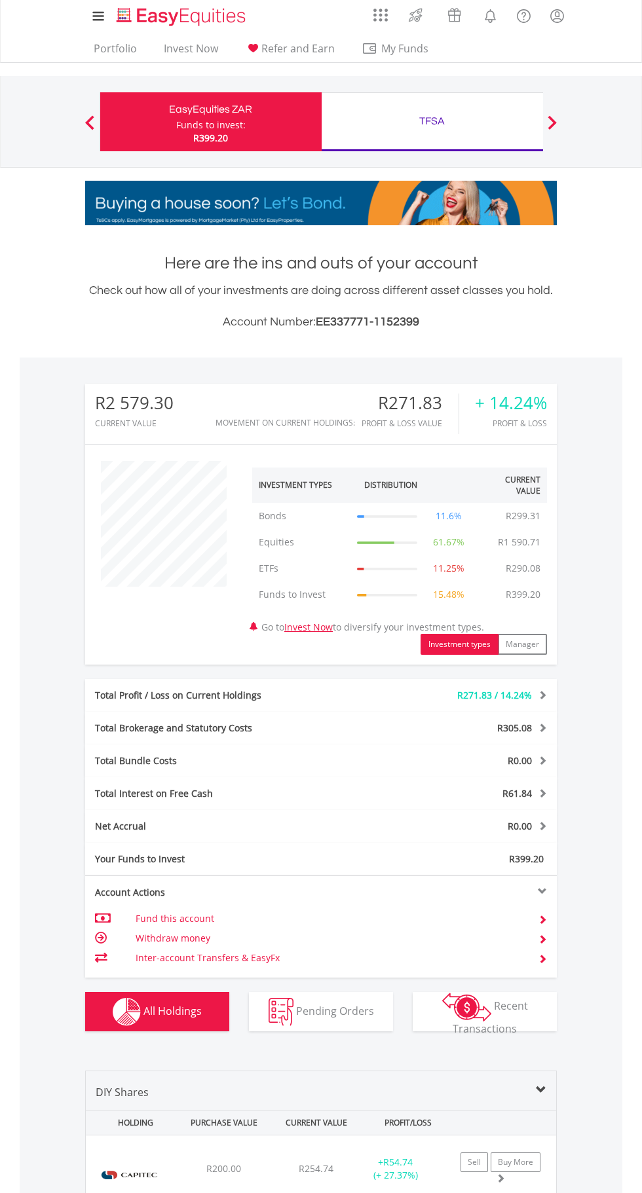
scroll to position [357, 0]
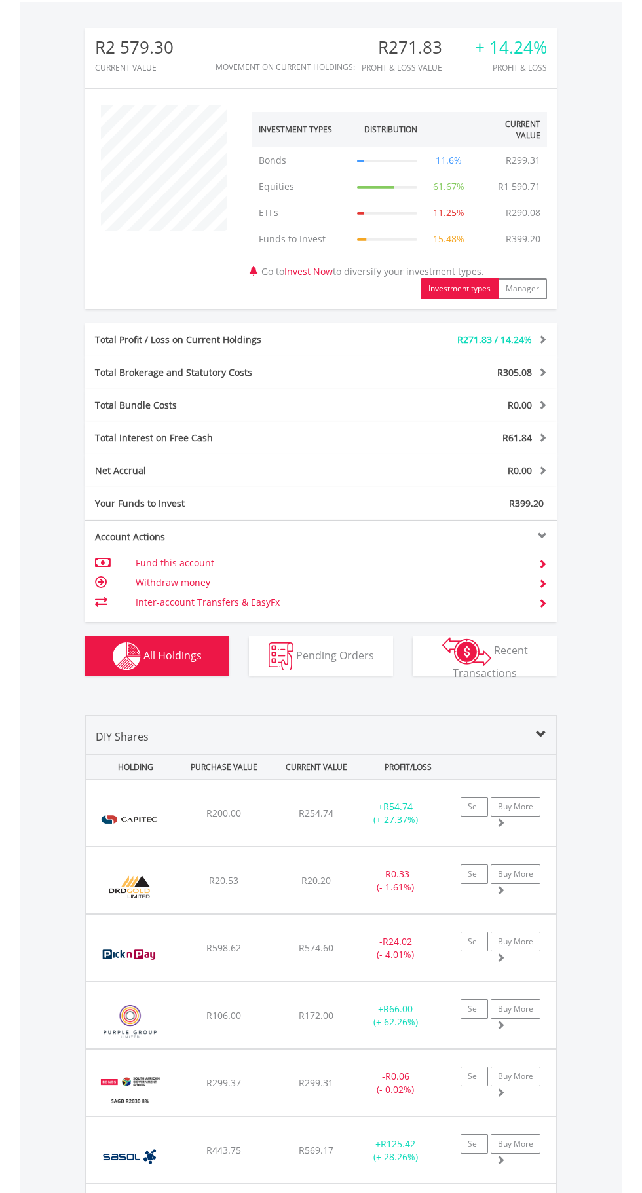
click at [219, 819] on span "R106.00" at bounding box center [223, 812] width 35 height 12
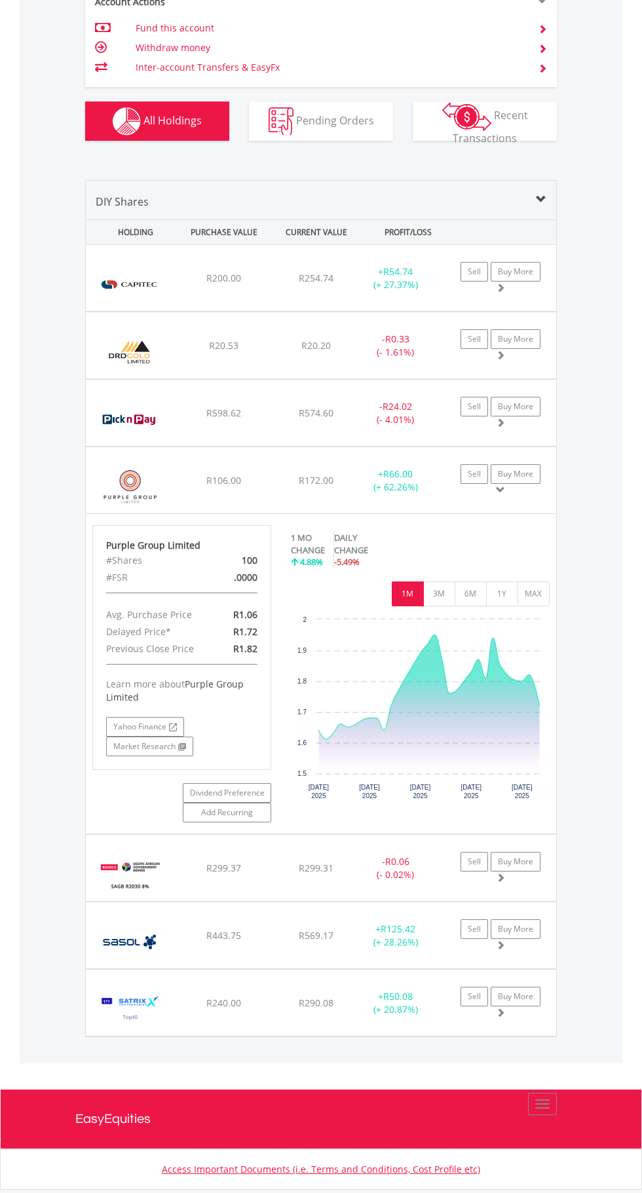
scroll to position [911, 0]
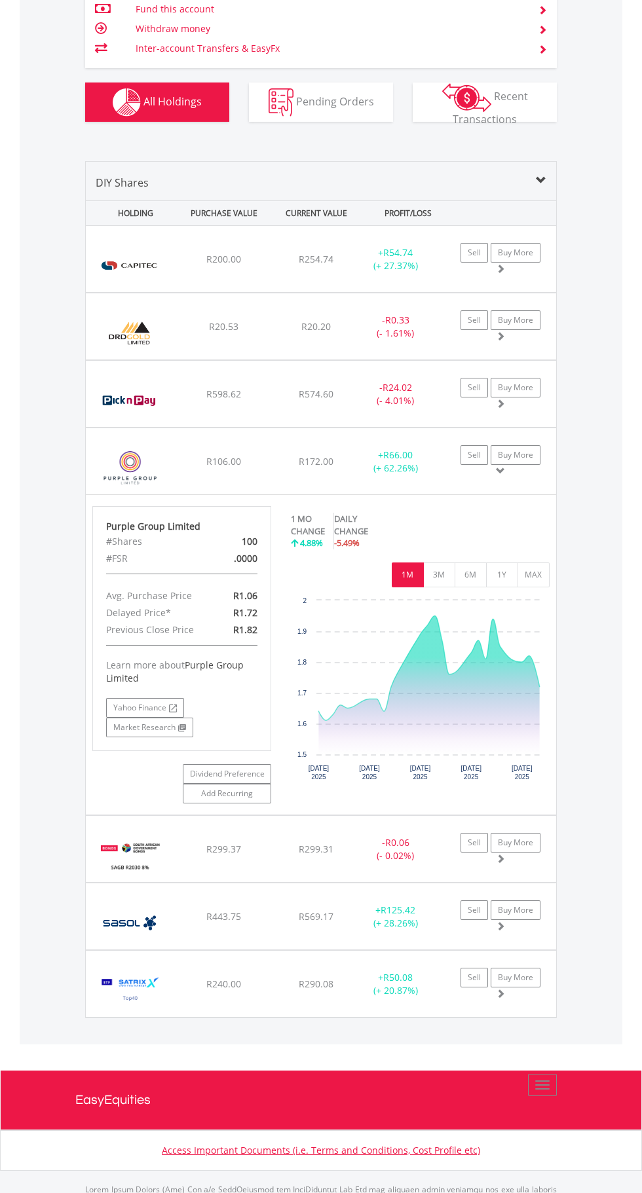
click at [211, 292] on div "﻿ Satrix 40 ETF R240.00 R290.08 R93.60 + R50.08 (+ 20.87%) Sell Buy More" at bounding box center [321, 259] width 470 height 66
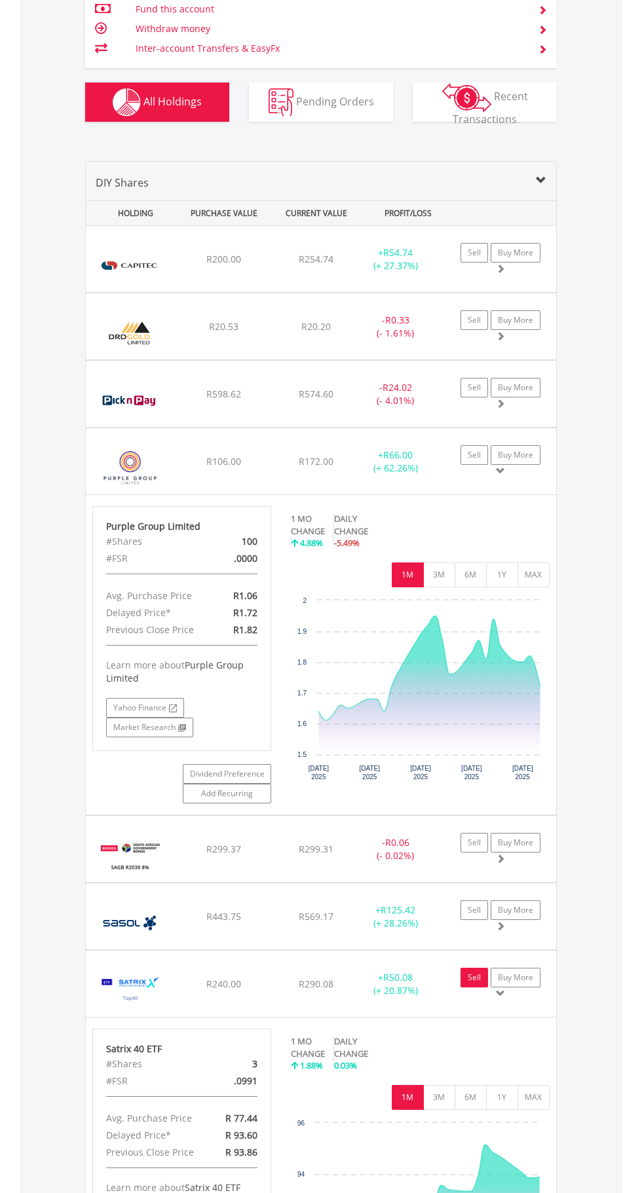
click at [473, 977] on link "Sell" at bounding box center [473, 977] width 27 height 20
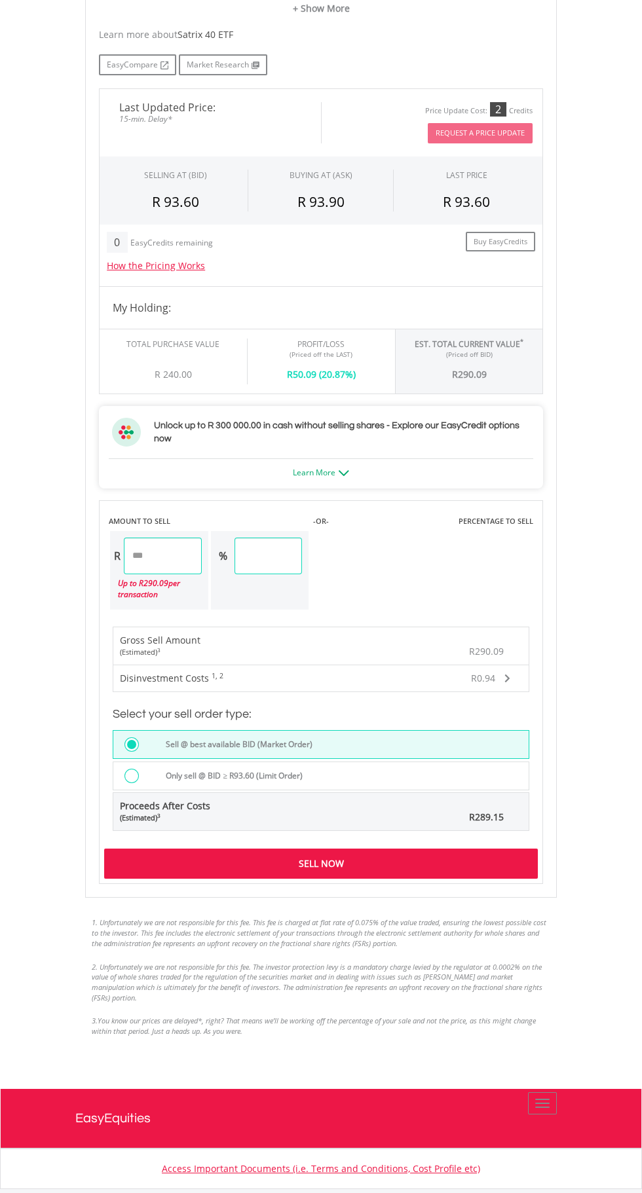
scroll to position [743, 0]
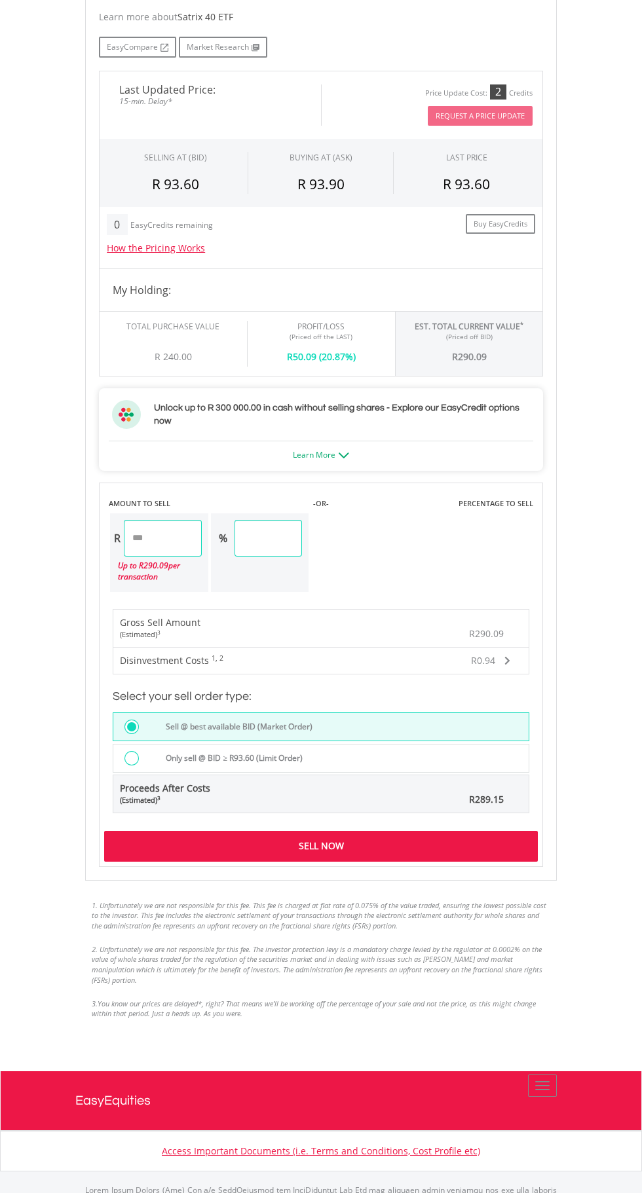
click at [470, 842] on div "Sell Now" at bounding box center [320, 846] width 433 height 30
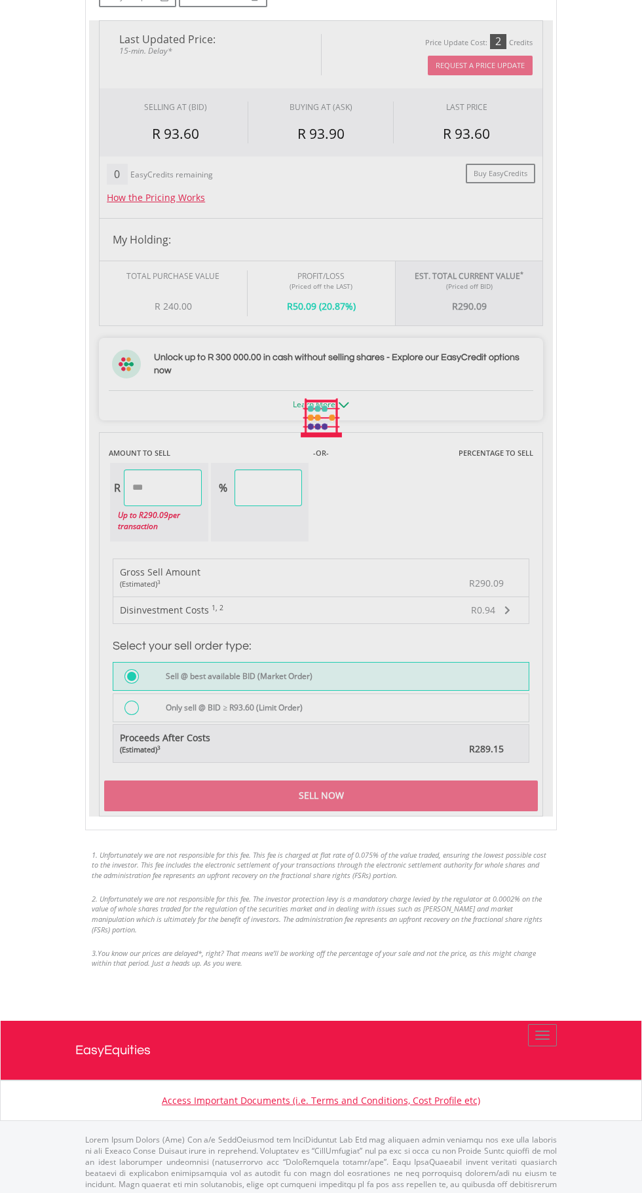
scroll to position [834, 0]
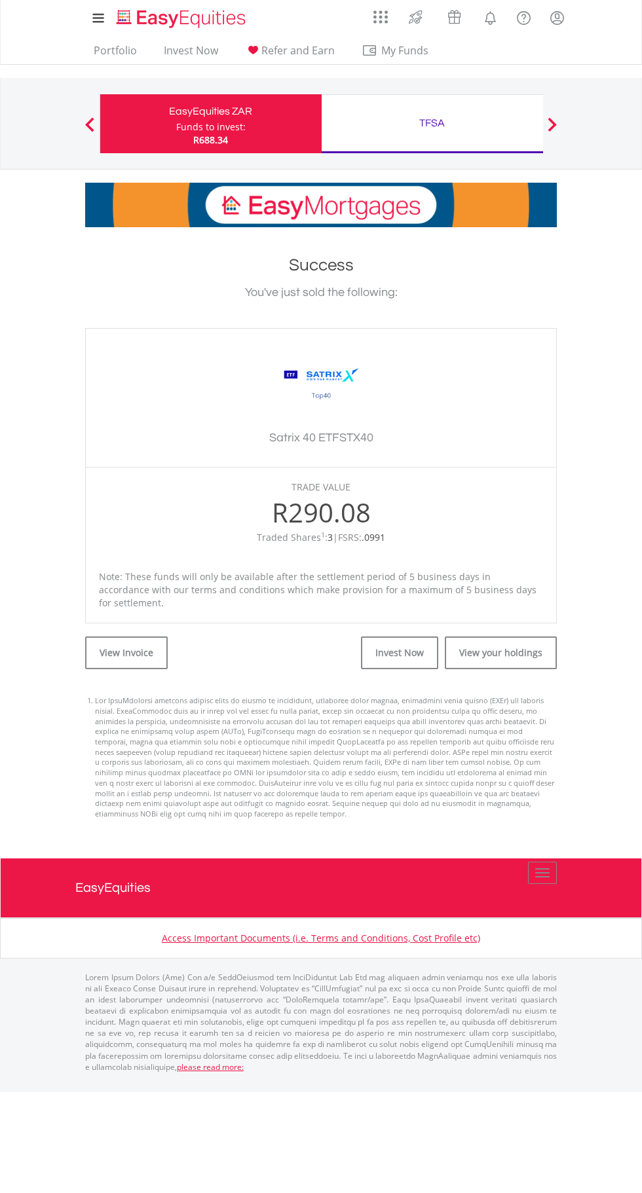
click at [558, 18] on lord-icon "My Profile" at bounding box center [557, 18] width 16 height 16
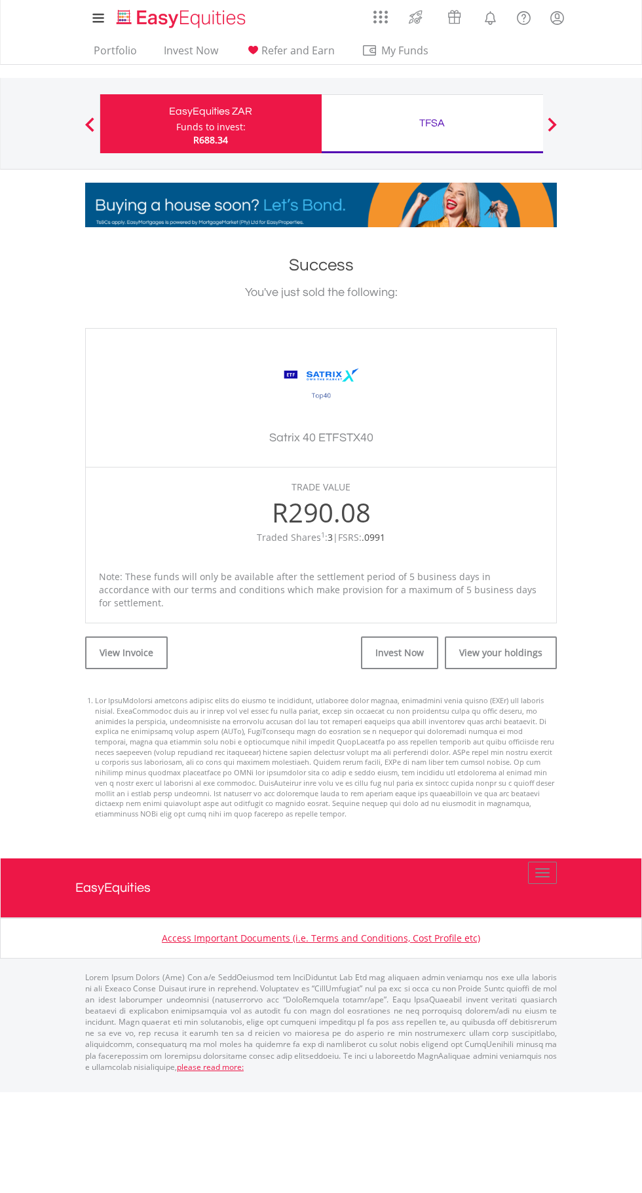
click at [392, 52] on span "My Funds" at bounding box center [404, 50] width 86 height 17
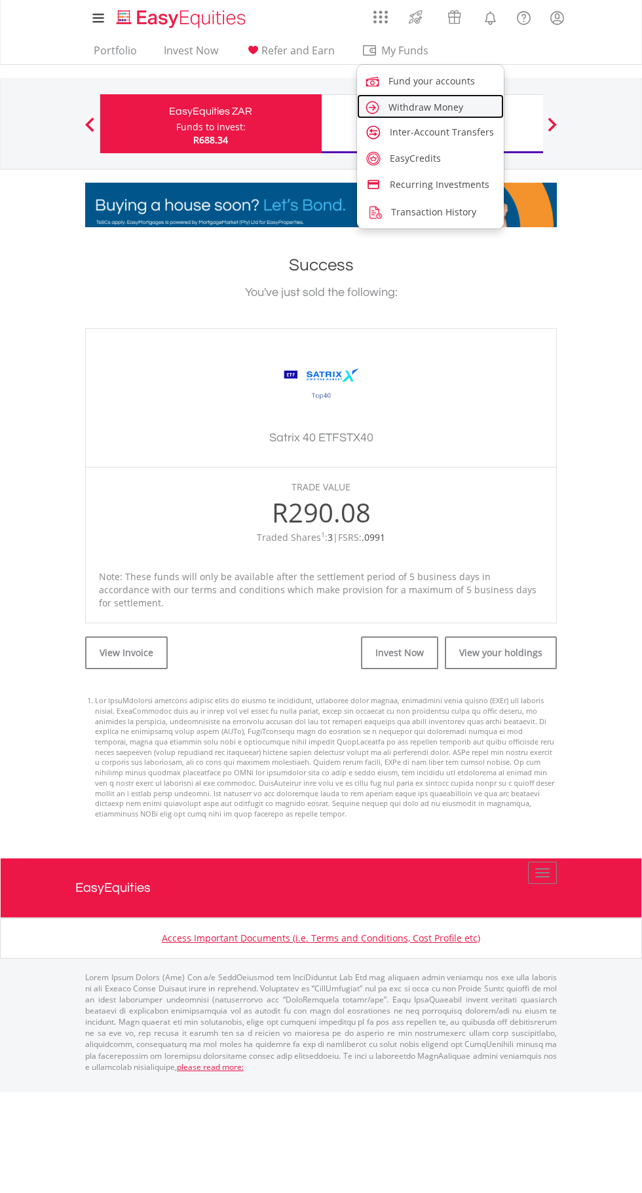
click at [454, 117] on link "Withdraw Money" at bounding box center [430, 106] width 147 height 24
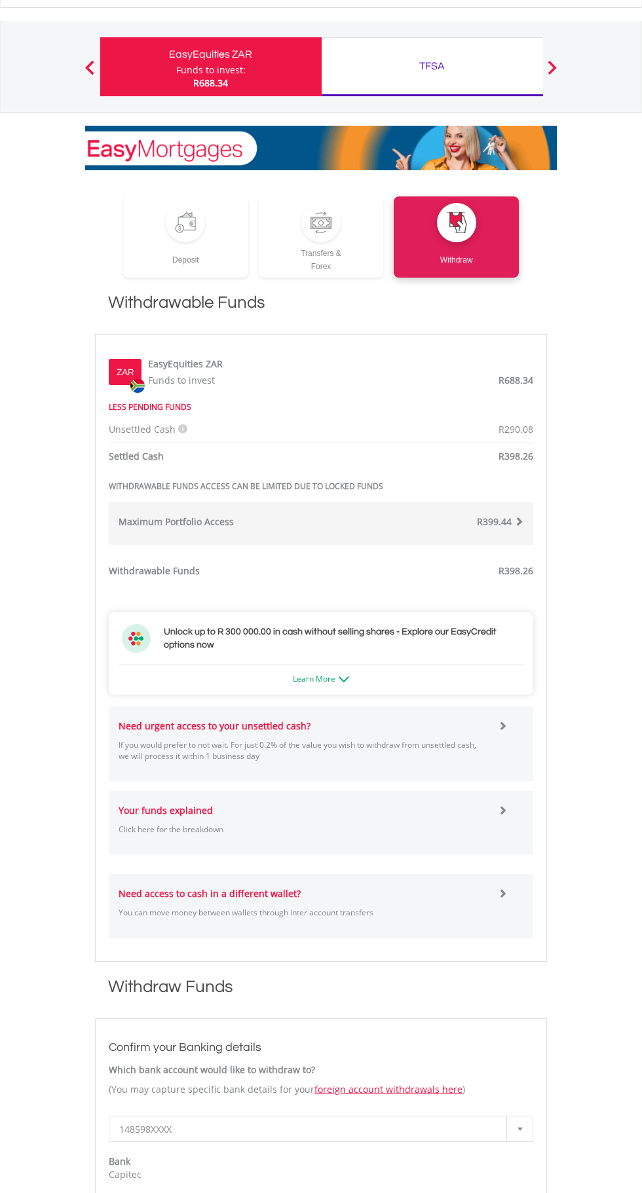
scroll to position [58, 0]
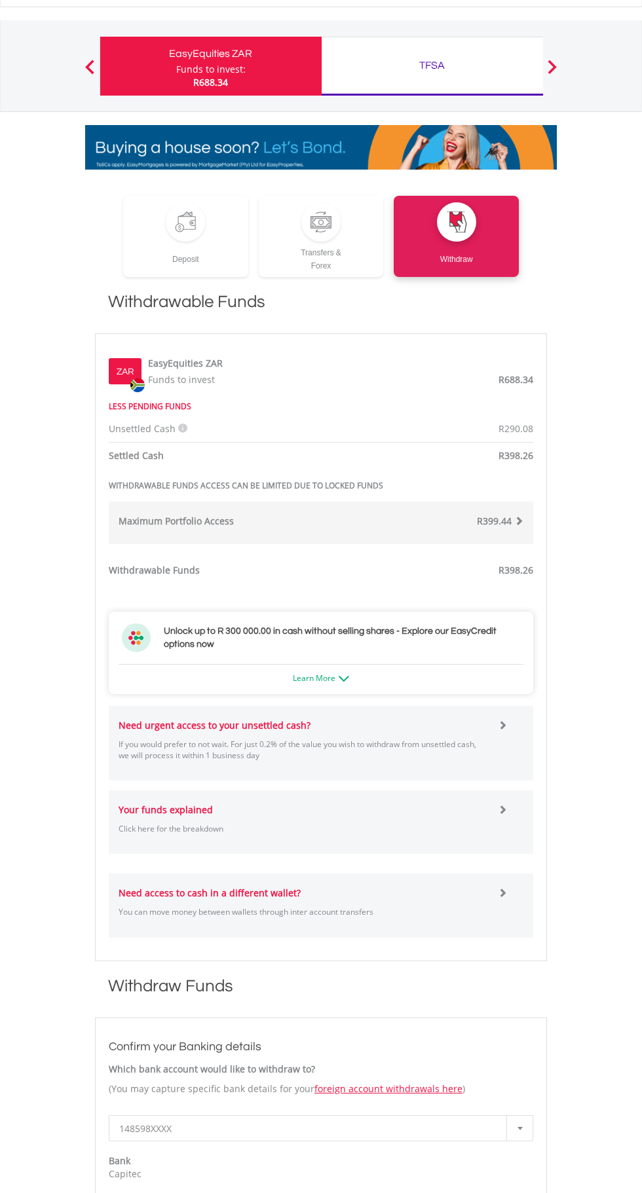
click at [297, 723] on strong "Need urgent access to your unsettled cash?" at bounding box center [214, 725] width 192 height 12
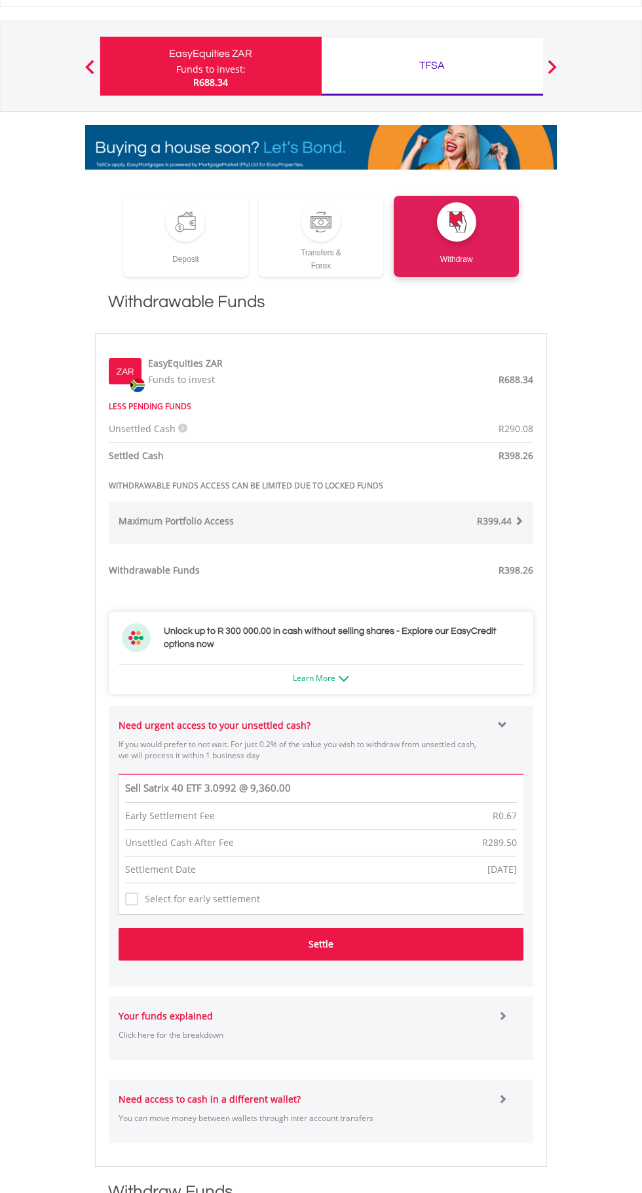
click at [340, 943] on button "Settle" at bounding box center [320, 944] width 405 height 33
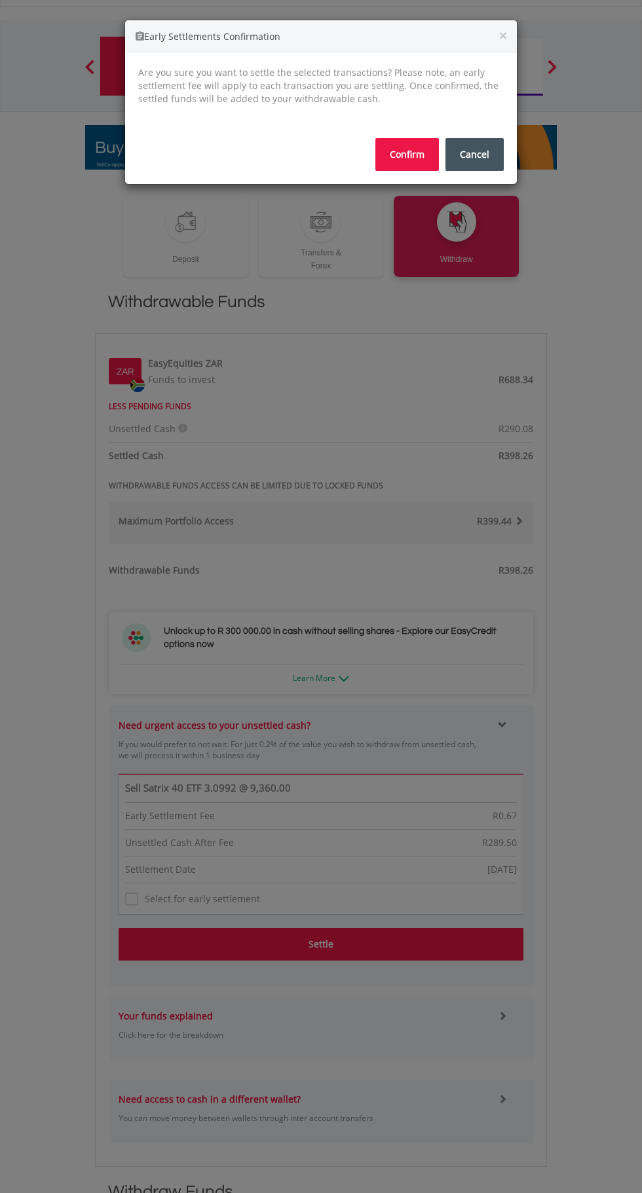
click at [405, 154] on button "Confirm" at bounding box center [406, 154] width 63 height 33
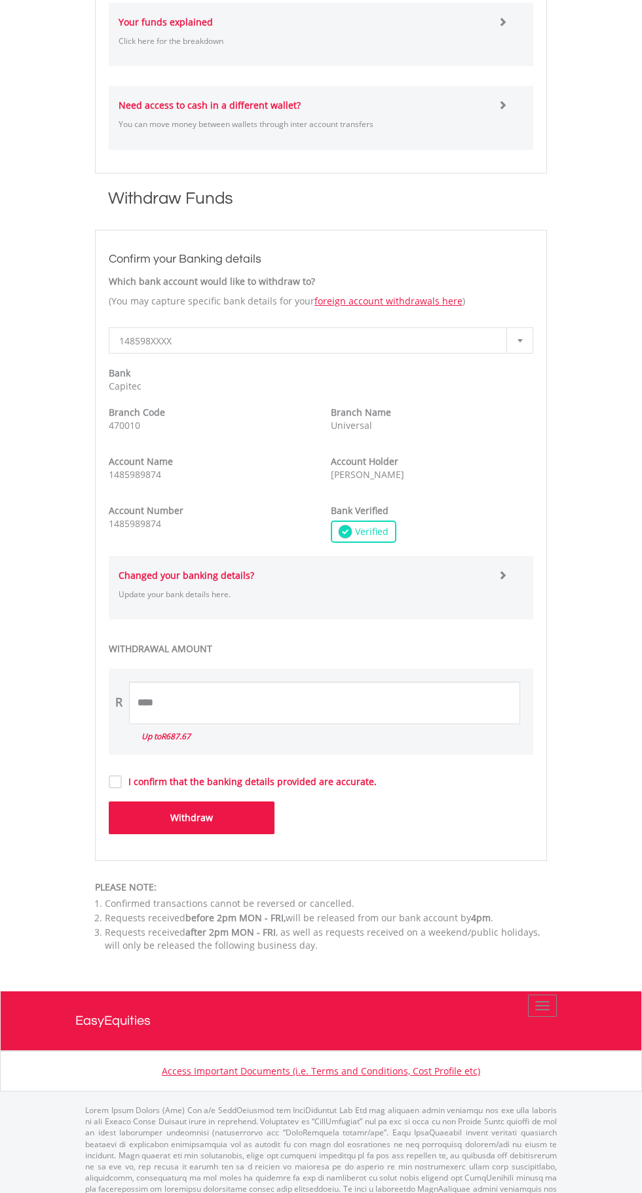
scroll to position [924, 0]
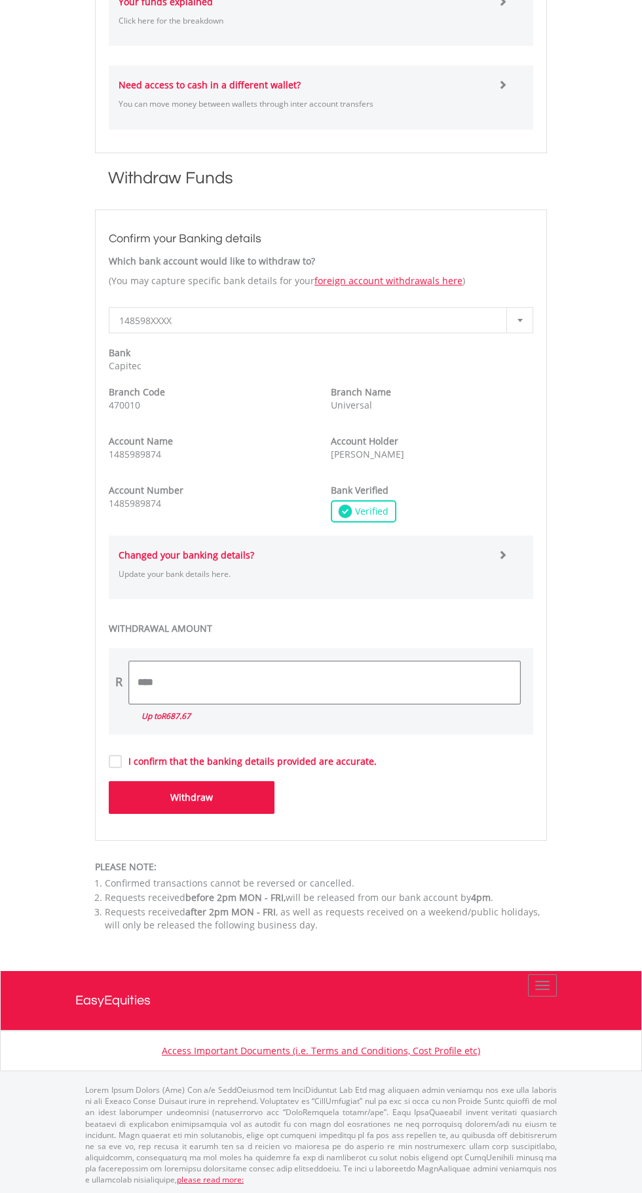
click at [401, 684] on input "****" at bounding box center [324, 682] width 391 height 43
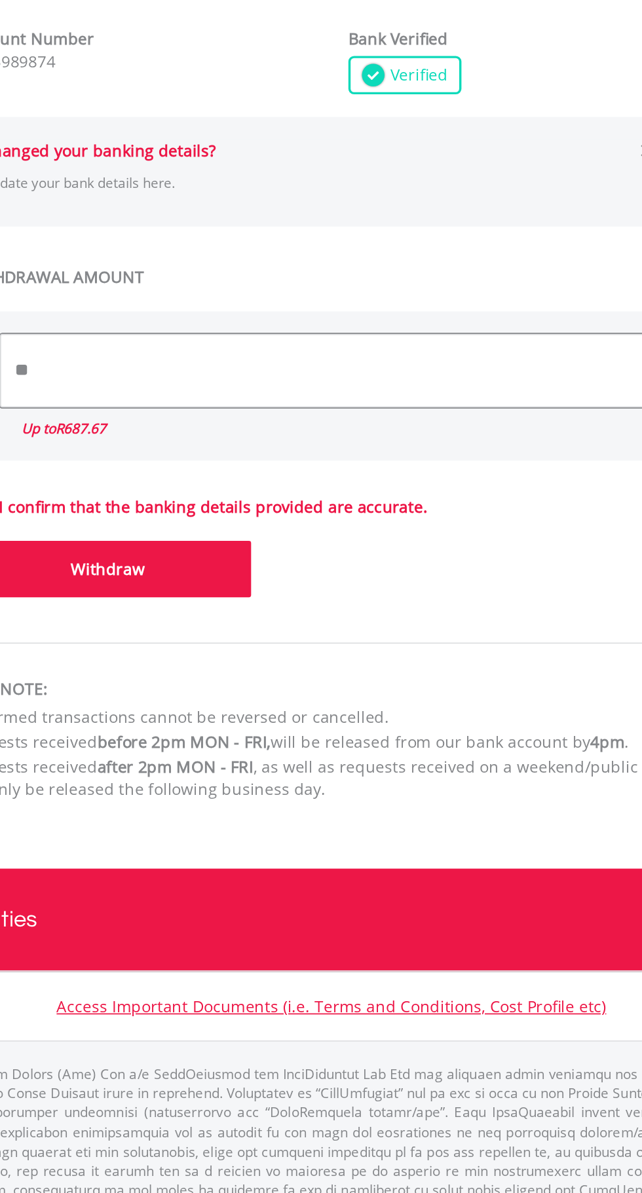
type input "*"
type input "******"
click at [244, 801] on button "Withdraw" at bounding box center [192, 797] width 166 height 33
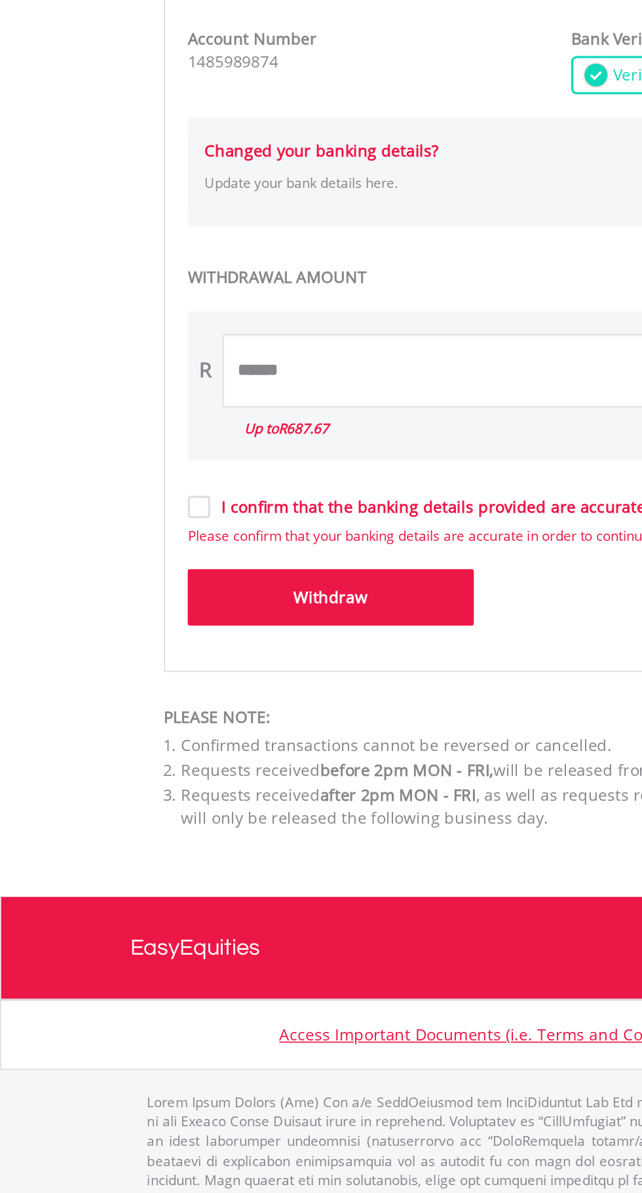
click at [125, 758] on label "I confirm that the banking details provided are accurate." at bounding box center [249, 761] width 255 height 13
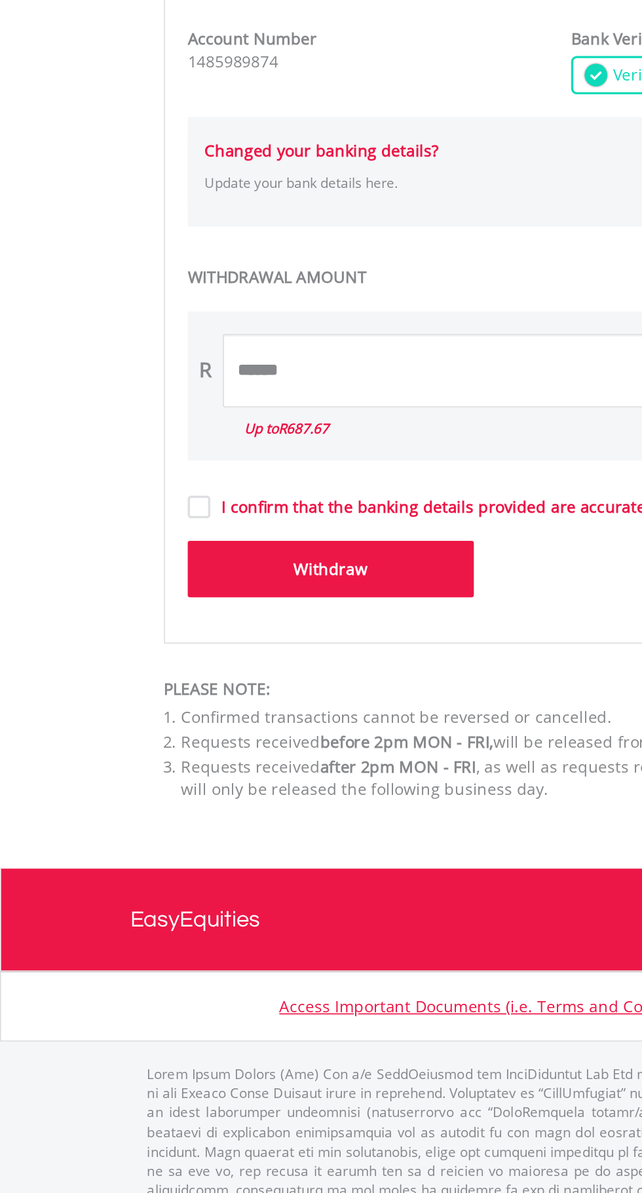
click at [240, 787] on button "Withdraw" at bounding box center [192, 797] width 166 height 33
